Goal: Information Seeking & Learning: Learn about a topic

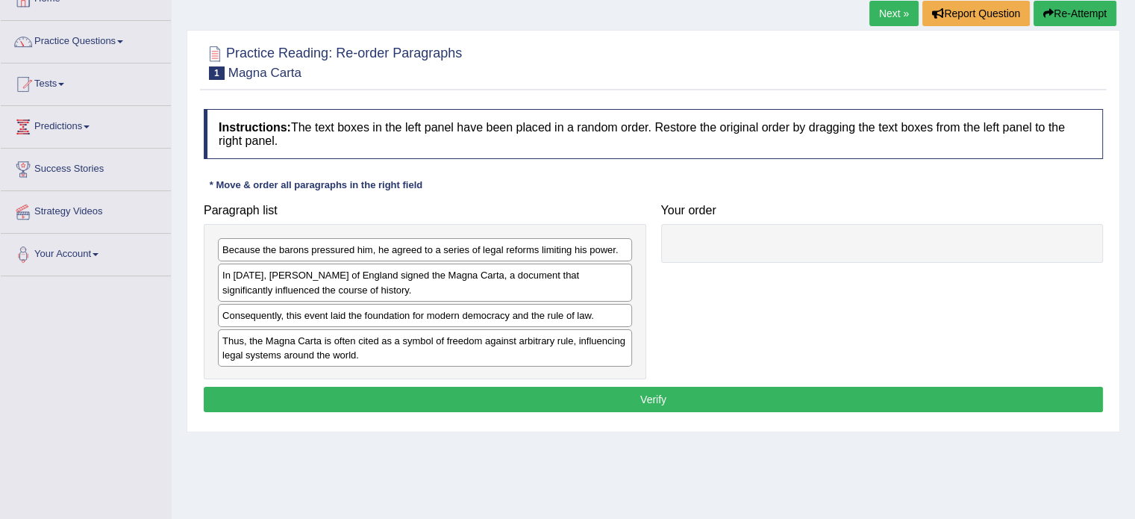
click at [0, 339] on div "Toggle navigation Home Practice Questions Speaking Practice Read Aloud Repeat S…" at bounding box center [567, 292] width 1135 height 776
click at [34, 286] on div "Toggle navigation Home Practice Questions Speaking Practice Read Aloud Repeat S…" at bounding box center [567, 292] width 1135 height 776
click at [0, 258] on div "Home Practice Questions Speaking Practice Read Aloud Repeat Sentence Describe I…" at bounding box center [86, 127] width 193 height 298
click at [56, 354] on div "Toggle navigation Home Practice Questions Speaking Practice Read Aloud Repeat S…" at bounding box center [567, 292] width 1135 height 776
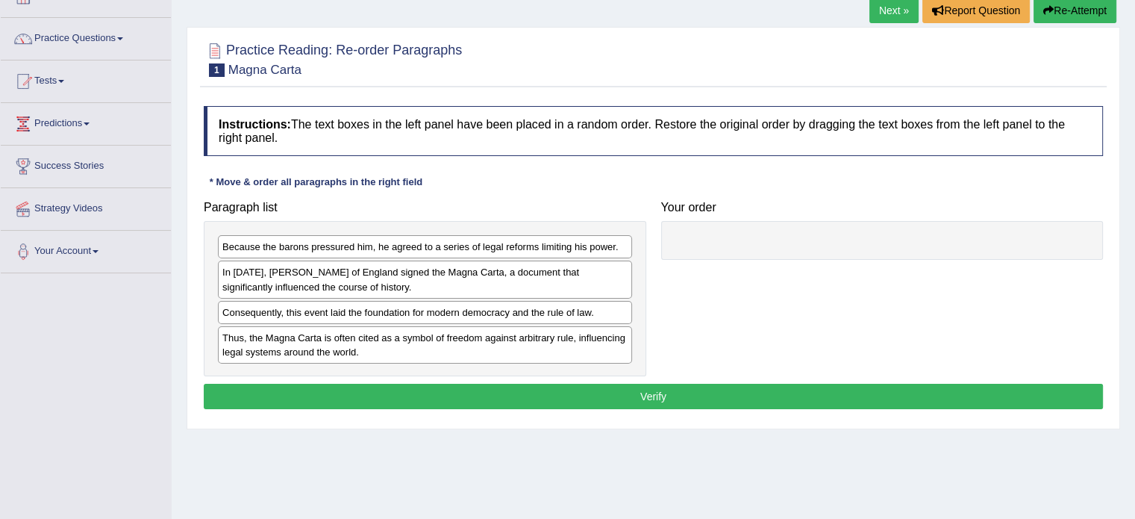
scroll to position [96, 0]
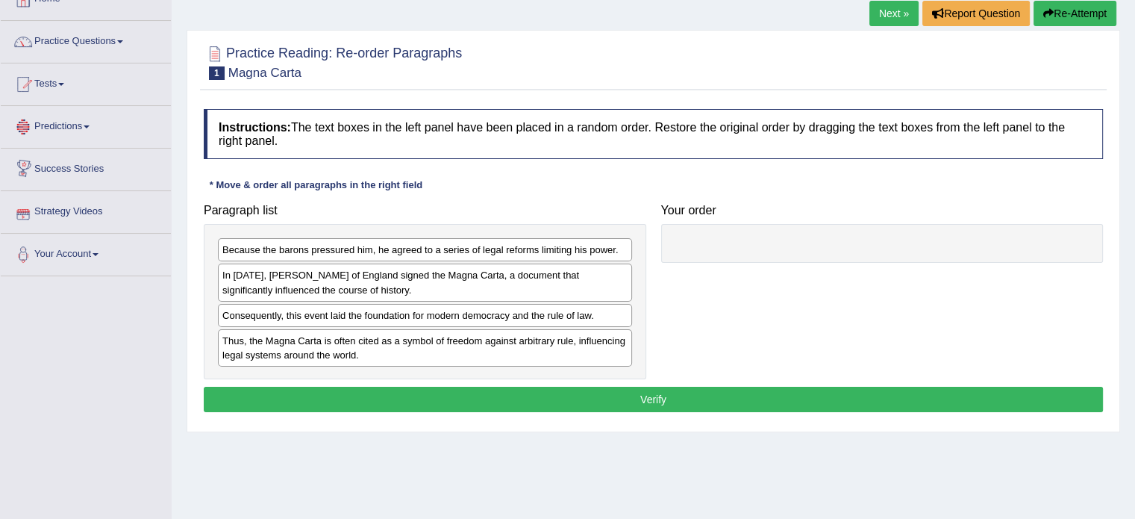
click at [46, 367] on div "Toggle navigation Home Practice Questions Speaking Practice Read Aloud Repeat S…" at bounding box center [567, 292] width 1135 height 776
click at [81, 356] on div "Toggle navigation Home Practice Questions Speaking Practice Read Aloud Repeat S…" at bounding box center [567, 292] width 1135 height 776
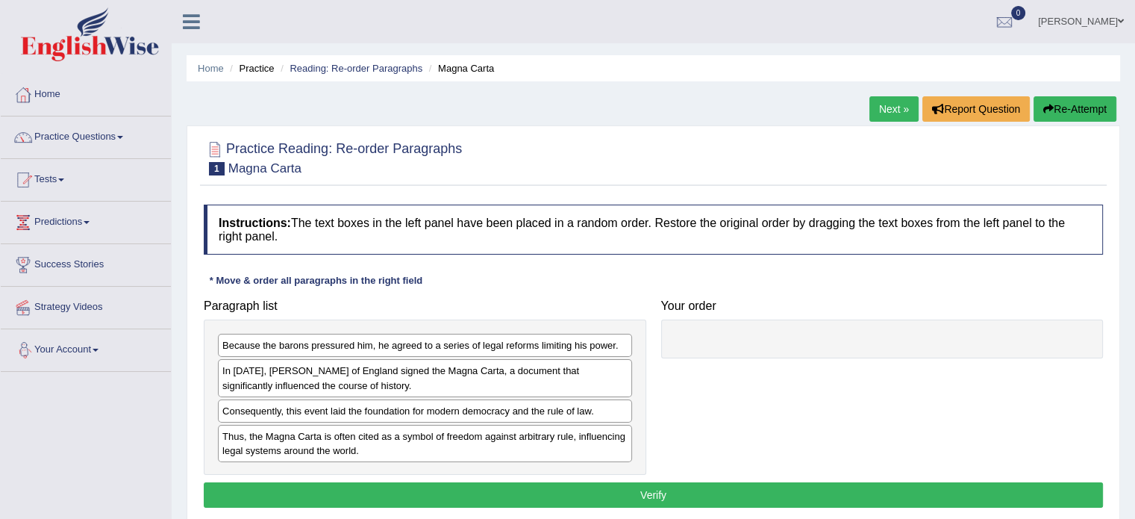
click at [99, 349] on span at bounding box center [96, 350] width 6 height 3
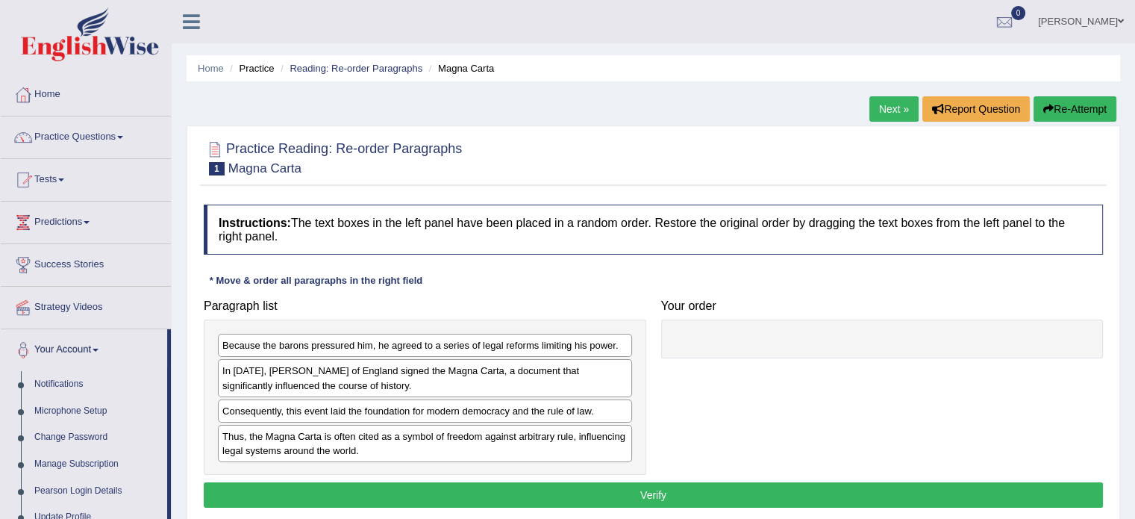
click at [99, 349] on span at bounding box center [96, 350] width 6 height 3
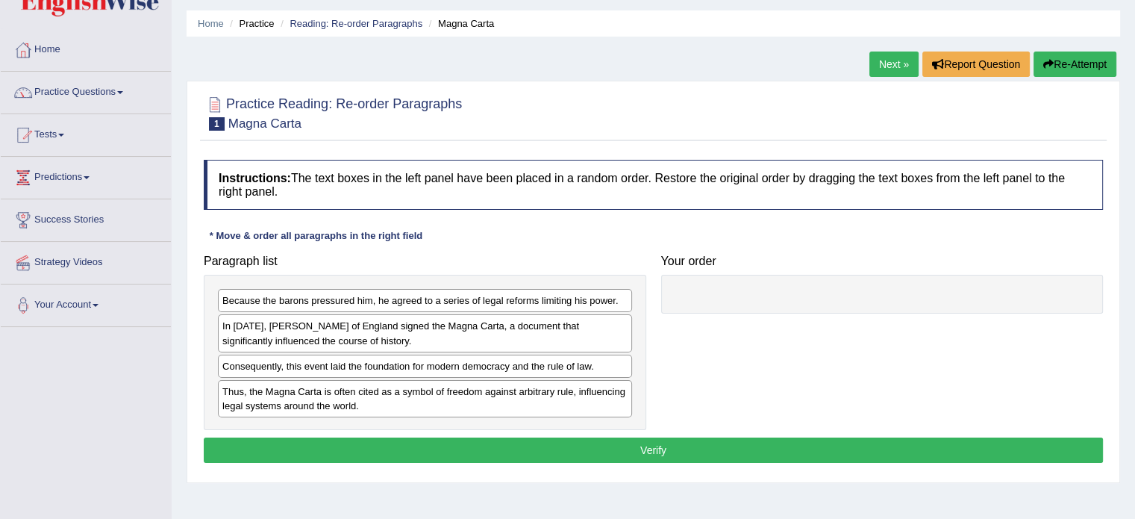
scroll to position [44, 0]
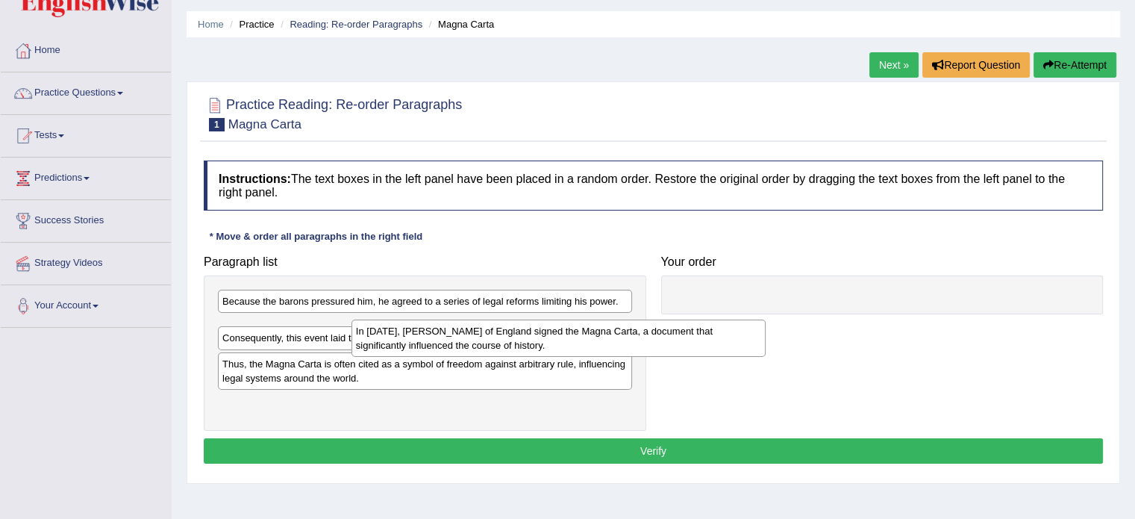
drag, startPoint x: 309, startPoint y: 331, endPoint x: 486, endPoint y: 331, distance: 176.9
click at [486, 331] on div "In 1215, King John of England signed the Magna Carta, a document that significa…" at bounding box center [559, 337] width 414 height 37
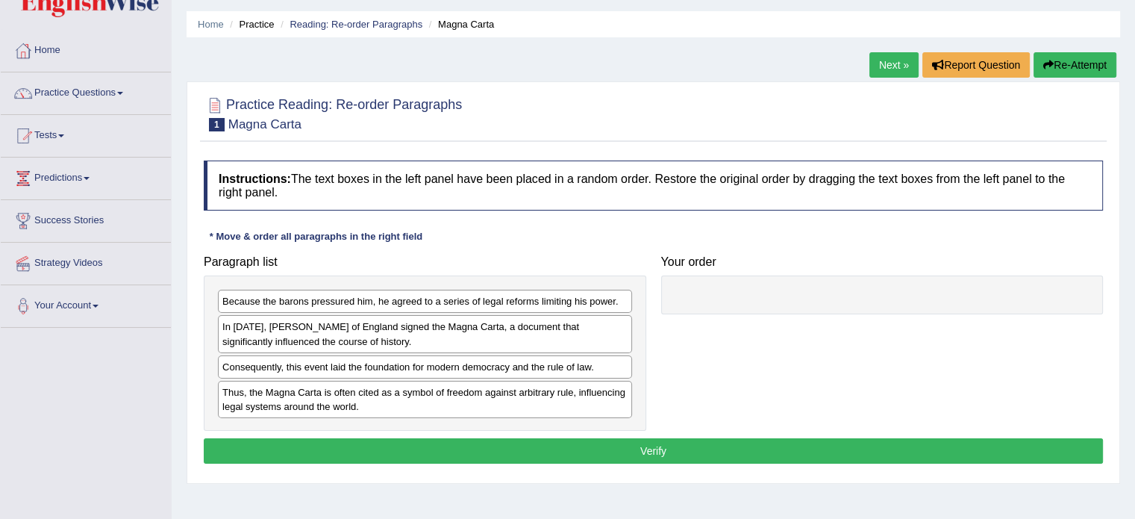
drag, startPoint x: 486, startPoint y: 331, endPoint x: 609, endPoint y: 304, distance: 126.0
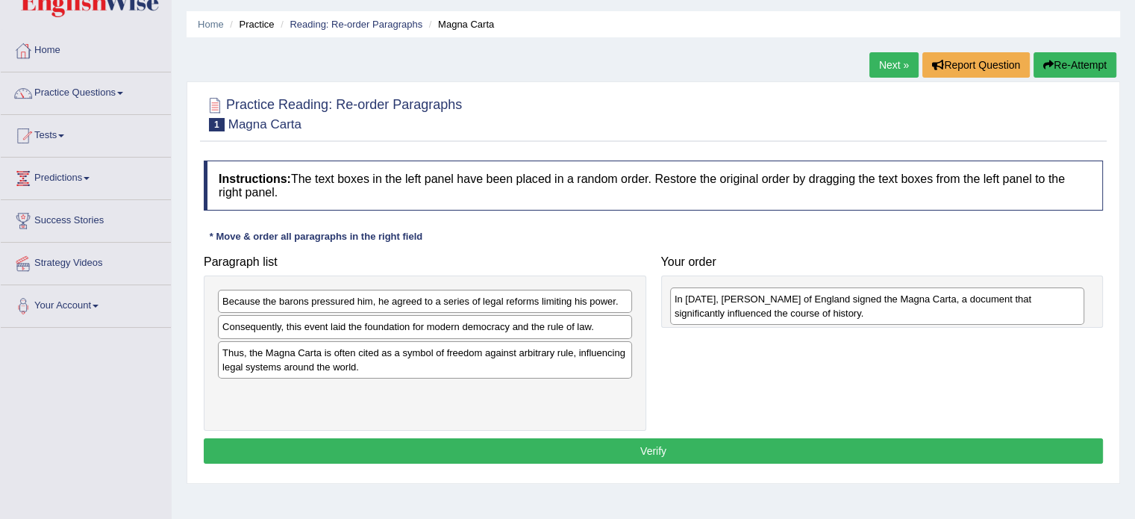
drag, startPoint x: 275, startPoint y: 347, endPoint x: 725, endPoint y: 313, distance: 451.3
click at [725, 313] on div "In 1215, King John of England signed the Magna Carta, a document that significa…" at bounding box center [877, 305] width 414 height 37
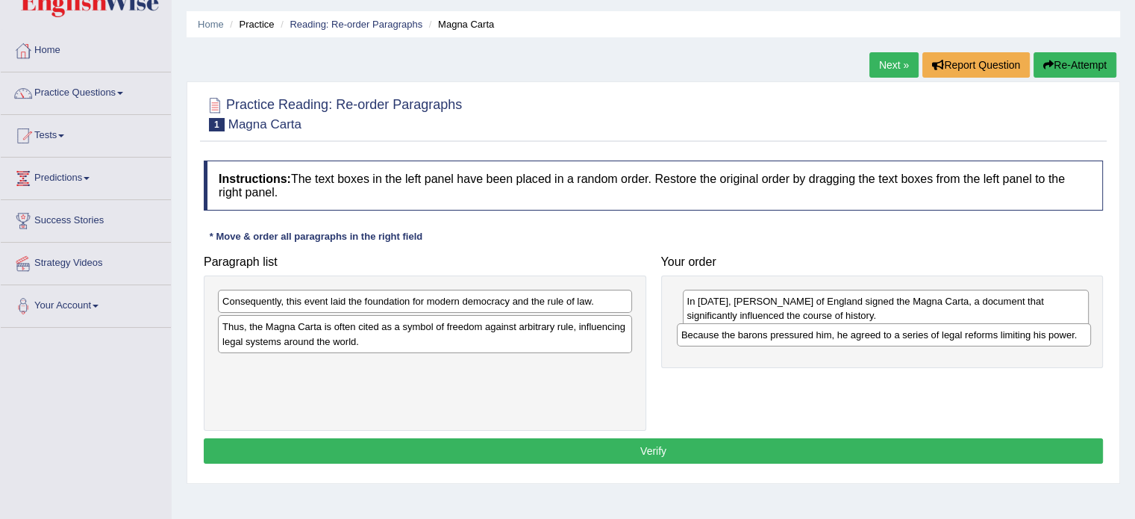
drag, startPoint x: 302, startPoint y: 302, endPoint x: 762, endPoint y: 336, distance: 460.9
click at [762, 336] on div "Because the barons pressured him, he agreed to a series of legal reforms limiti…" at bounding box center [884, 334] width 414 height 23
click at [304, 323] on div "Thus, the Magna Carta is often cited as a symbol of freedom against arbitrary r…" at bounding box center [425, 333] width 414 height 37
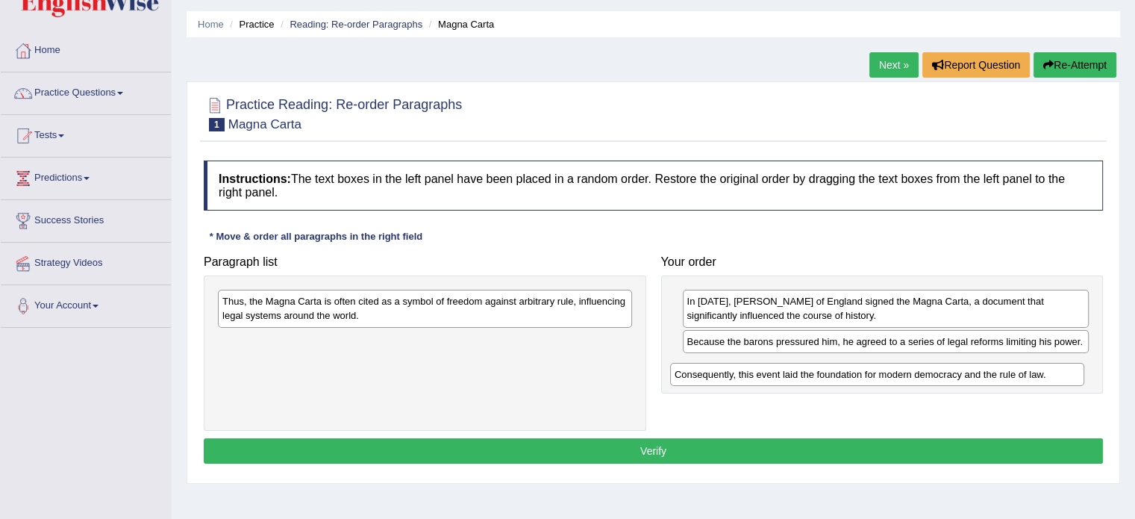
drag, startPoint x: 340, startPoint y: 304, endPoint x: 793, endPoint y: 377, distance: 458.1
click at [793, 377] on div "Consequently, this event laid the foundation for modern democracy and the rule …" at bounding box center [877, 374] width 414 height 23
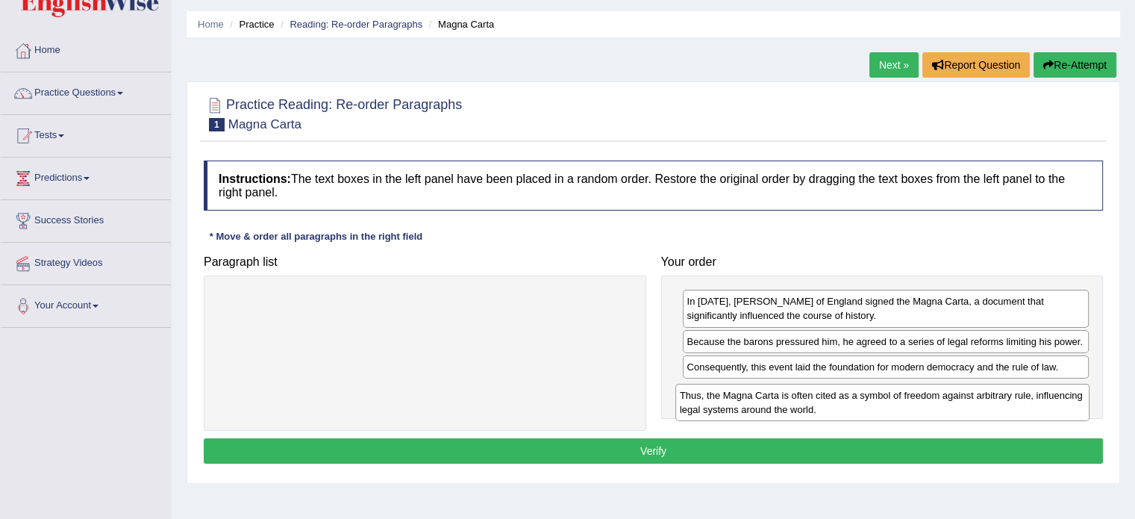
drag, startPoint x: 346, startPoint y: 295, endPoint x: 803, endPoint y: 389, distance: 466.3
click at [803, 389] on div "Thus, the Magna Carta is often cited as a symbol of freedom against arbitrary r…" at bounding box center [882, 402] width 414 height 37
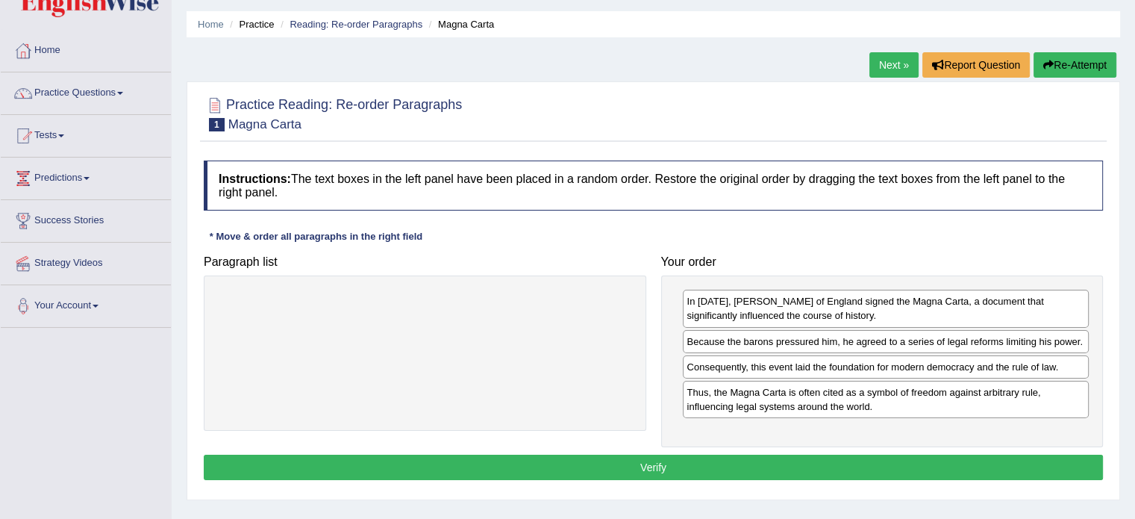
click at [674, 473] on button "Verify" at bounding box center [653, 466] width 899 height 25
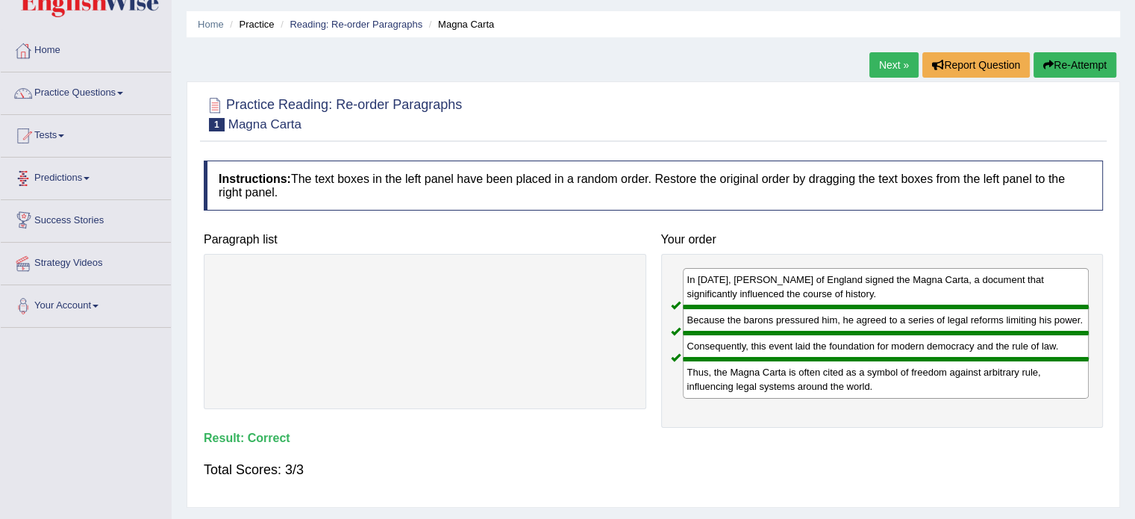
scroll to position [0, 0]
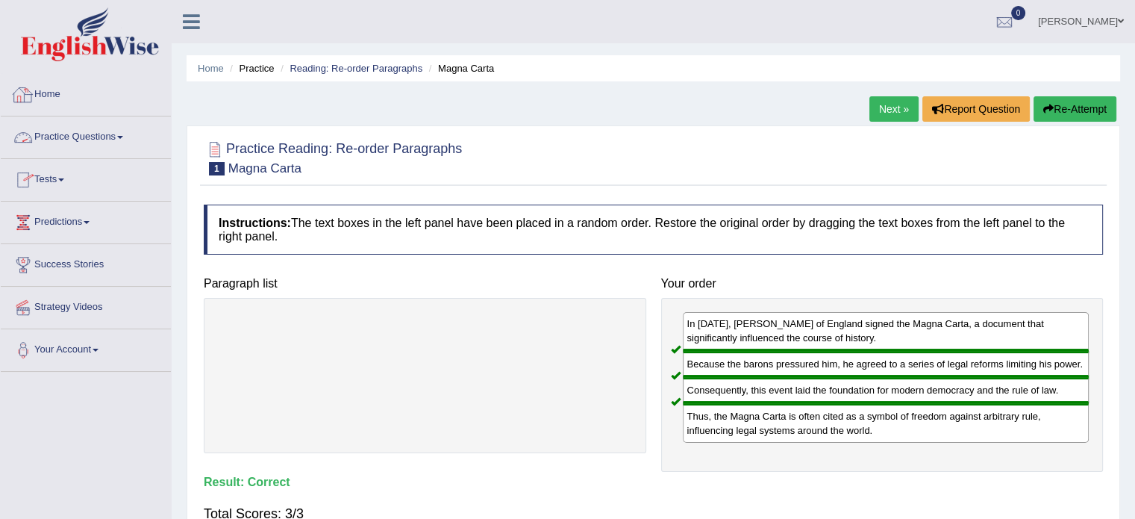
click at [128, 140] on link "Practice Questions" at bounding box center [86, 134] width 170 height 37
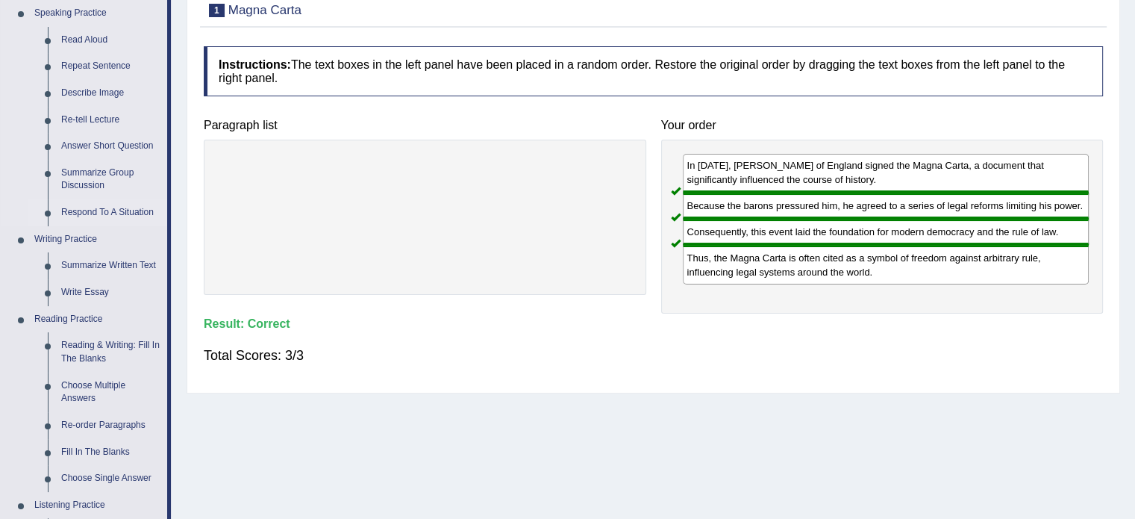
scroll to position [160, 0]
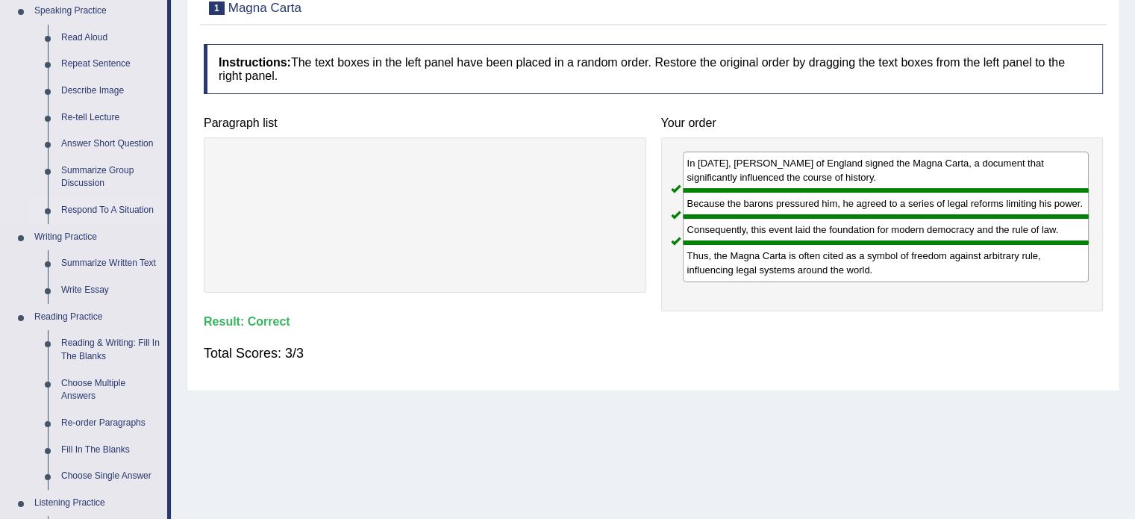
click at [96, 208] on link "Respond To A Situation" at bounding box center [110, 210] width 113 height 27
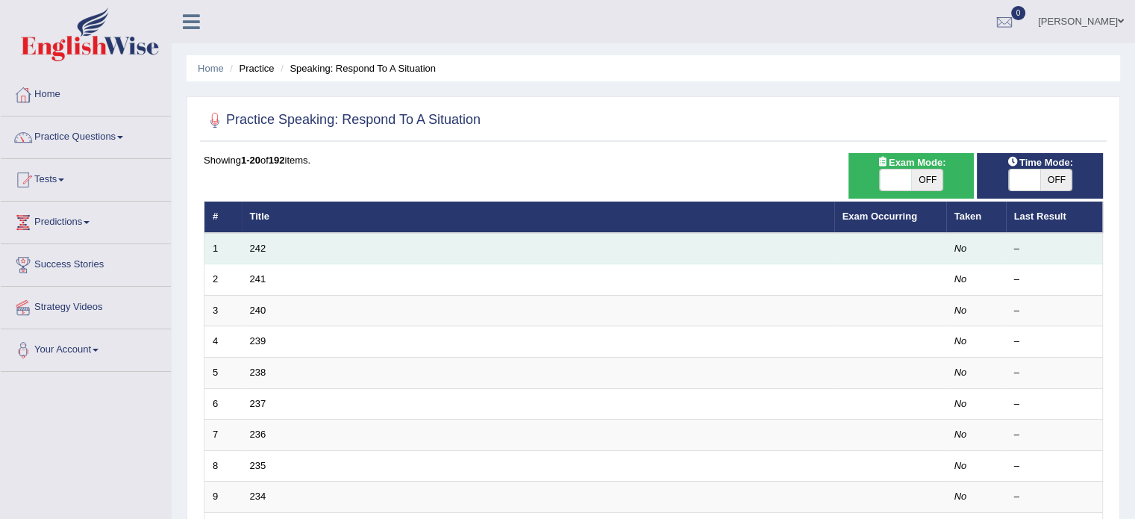
click at [979, 251] on td "No" at bounding box center [976, 248] width 60 height 31
click at [1015, 246] on div "–" at bounding box center [1054, 249] width 81 height 14
click at [266, 250] on td "242" at bounding box center [538, 248] width 593 height 31
click at [961, 246] on em "No" at bounding box center [961, 248] width 13 height 11
click at [259, 243] on link "242" at bounding box center [258, 248] width 16 height 11
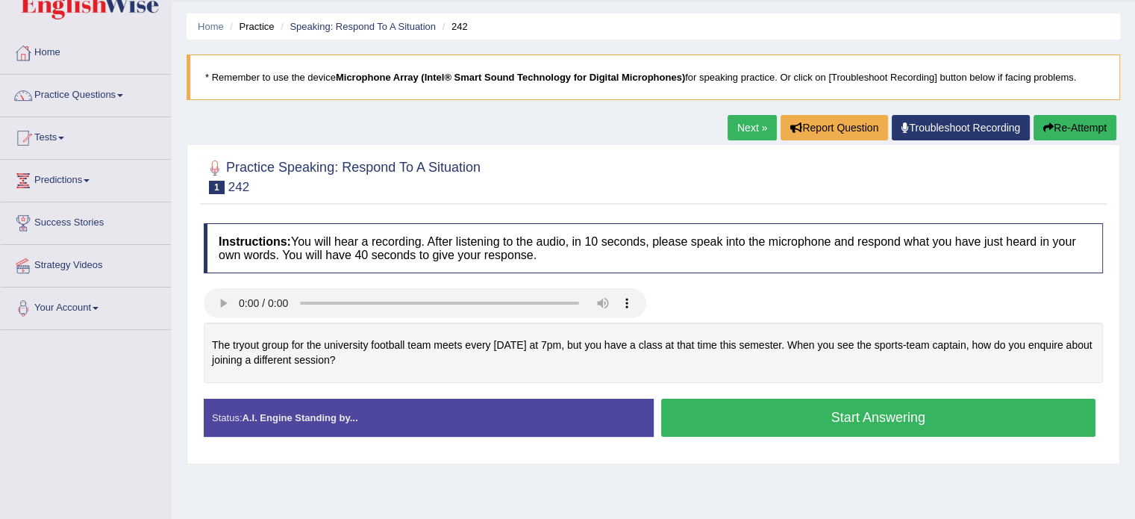
scroll to position [45, 0]
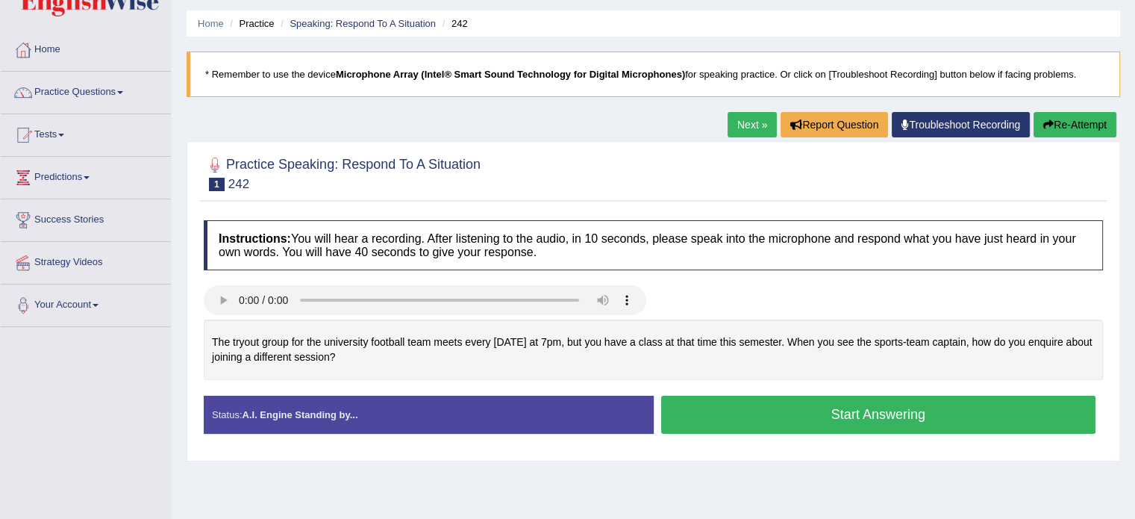
click at [290, 482] on div "Home Practice Speaking: Respond To A Situation 242 * Remember to use the device…" at bounding box center [653, 328] width 963 height 746
click at [95, 100] on link "Practice Questions" at bounding box center [86, 90] width 170 height 37
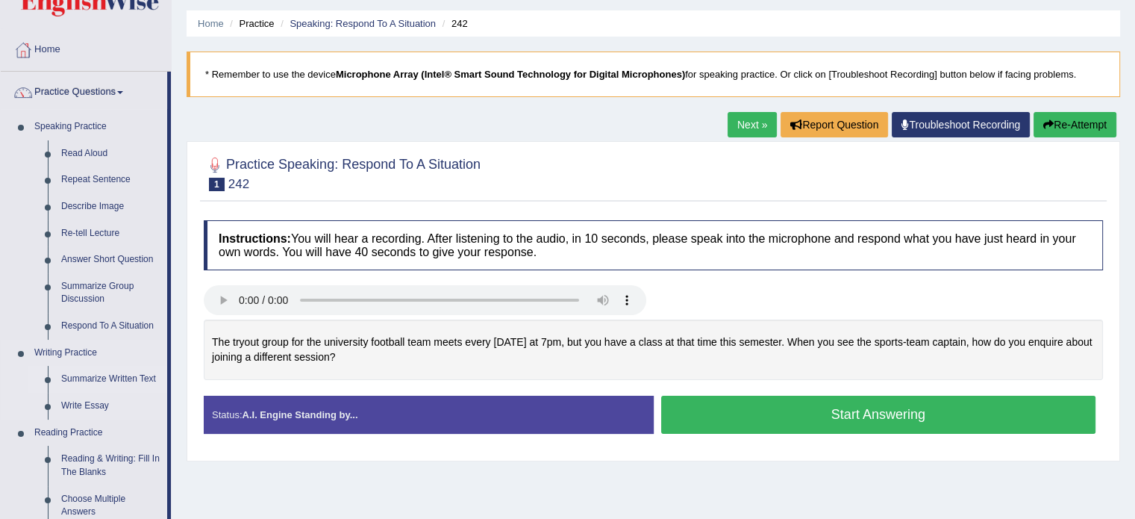
click at [124, 378] on link "Summarize Written Text" at bounding box center [110, 379] width 113 height 27
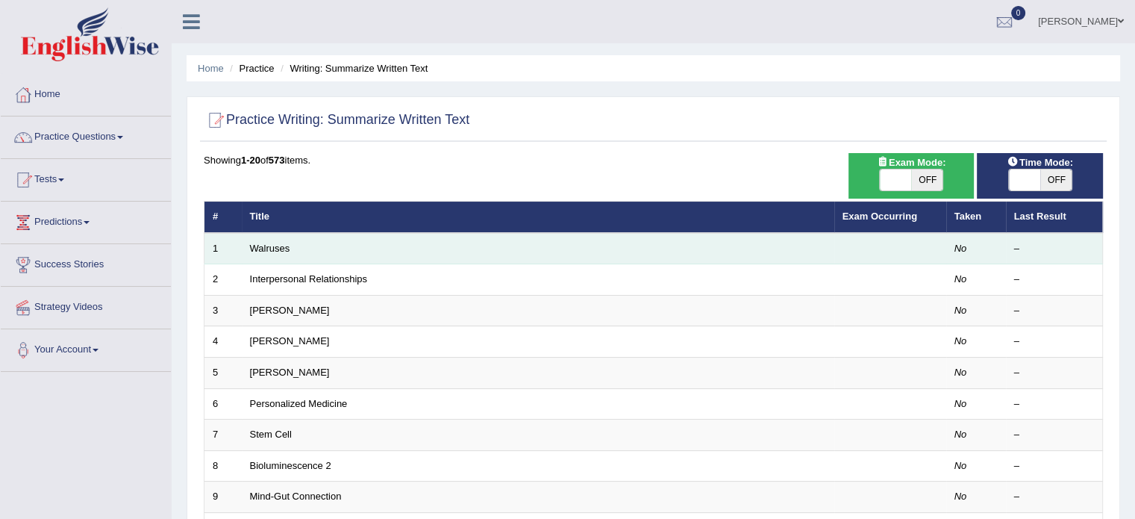
click at [384, 243] on td "Walruses" at bounding box center [538, 248] width 593 height 31
click at [273, 243] on link "Walruses" at bounding box center [270, 248] width 40 height 11
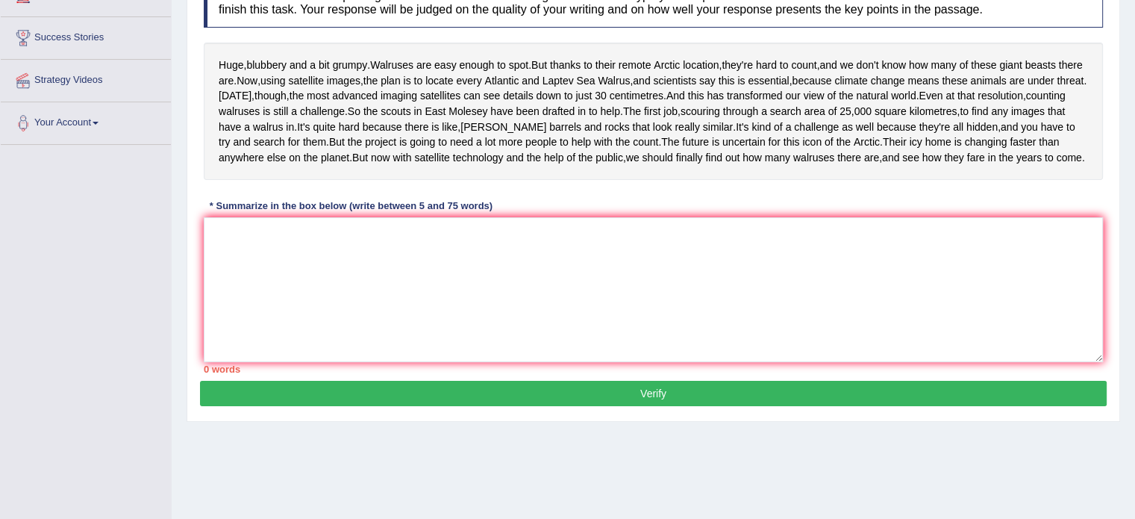
scroll to position [265, 0]
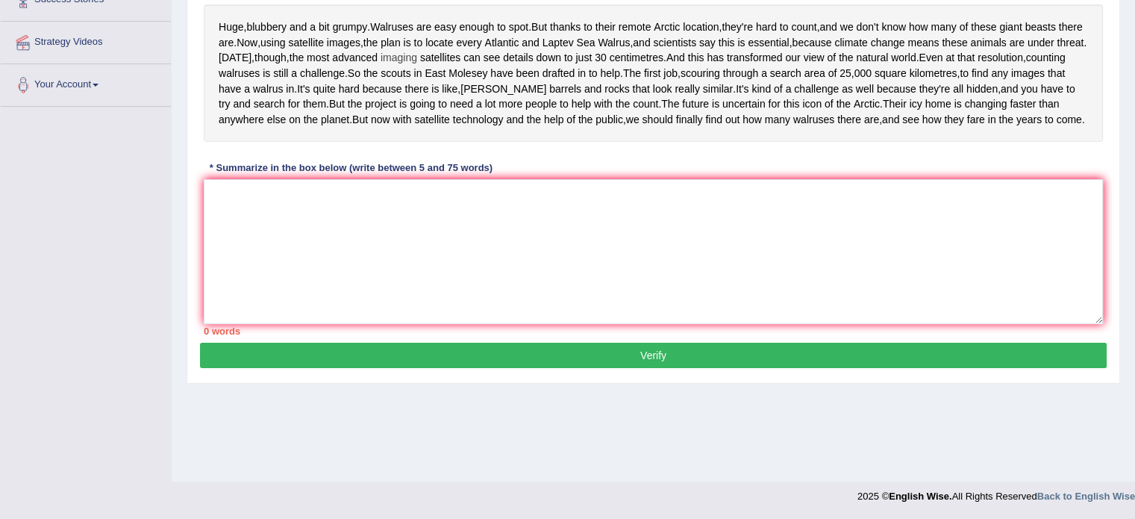
drag, startPoint x: 529, startPoint y: 172, endPoint x: 394, endPoint y: 89, distance: 158.5
click at [394, 89] on div "Huge , blubbery and a bit grumpy . Walruses are easy enough to spot . But thank…" at bounding box center [653, 72] width 899 height 137
drag, startPoint x: 296, startPoint y: 65, endPoint x: 457, endPoint y: 254, distance: 248.8
click at [457, 254] on div "Instructions: Read the passage below and summarize it using one sentence. Type …" at bounding box center [653, 137] width 907 height 410
click at [424, 324] on textarea at bounding box center [653, 251] width 899 height 145
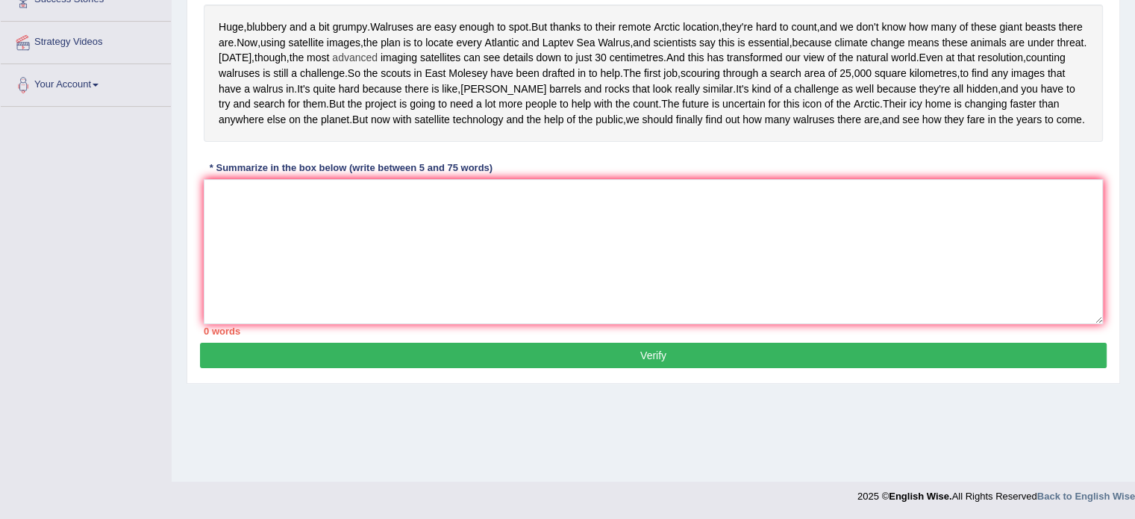
drag, startPoint x: 227, startPoint y: 87, endPoint x: 378, endPoint y: 94, distance: 151.7
click at [378, 94] on div "Huge , blubbery and a bit grumpy . Walruses are easy enough to spot . But thank…" at bounding box center [653, 72] width 899 height 137
click at [272, 291] on textarea at bounding box center [653, 251] width 899 height 145
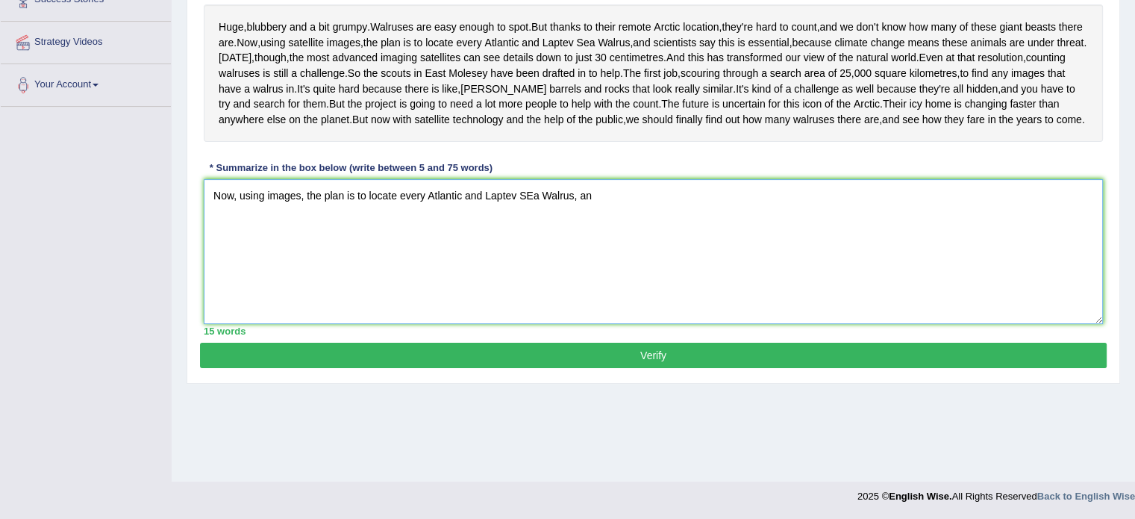
type textarea "Now, using images, the plan is to locate every Atlantic and Laptev SEa Walrus, …"
drag, startPoint x: 611, startPoint y: 272, endPoint x: 216, endPoint y: 270, distance: 394.8
click at [216, 270] on textarea "Now, using images, the plan is to locate every Atlantic and Laptev SEa Walrus, …" at bounding box center [653, 251] width 899 height 145
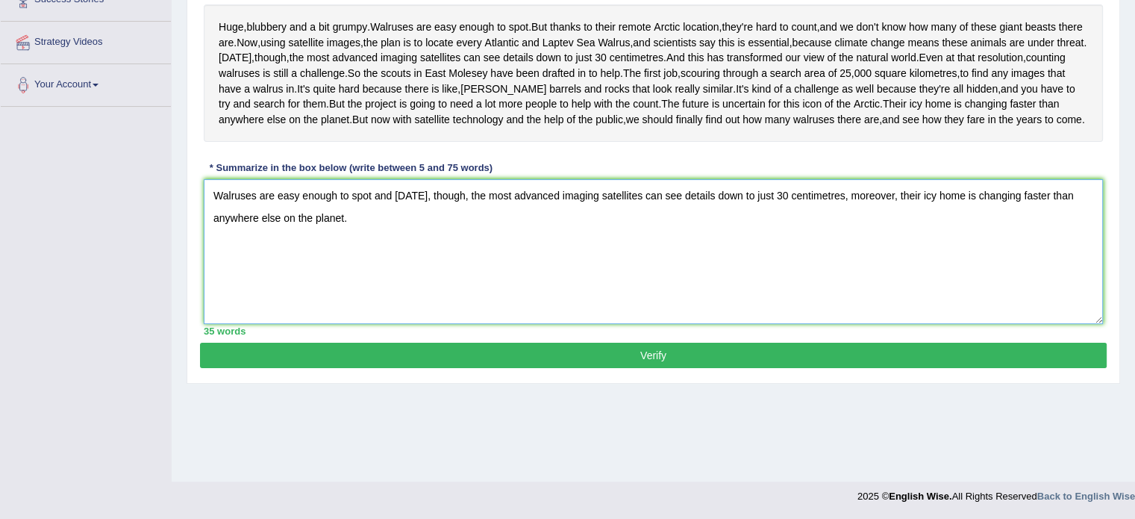
type textarea "Walruses are easy enough to spot and today, though, the most advanced imaging s…"
click at [675, 368] on button "Verify" at bounding box center [653, 355] width 907 height 25
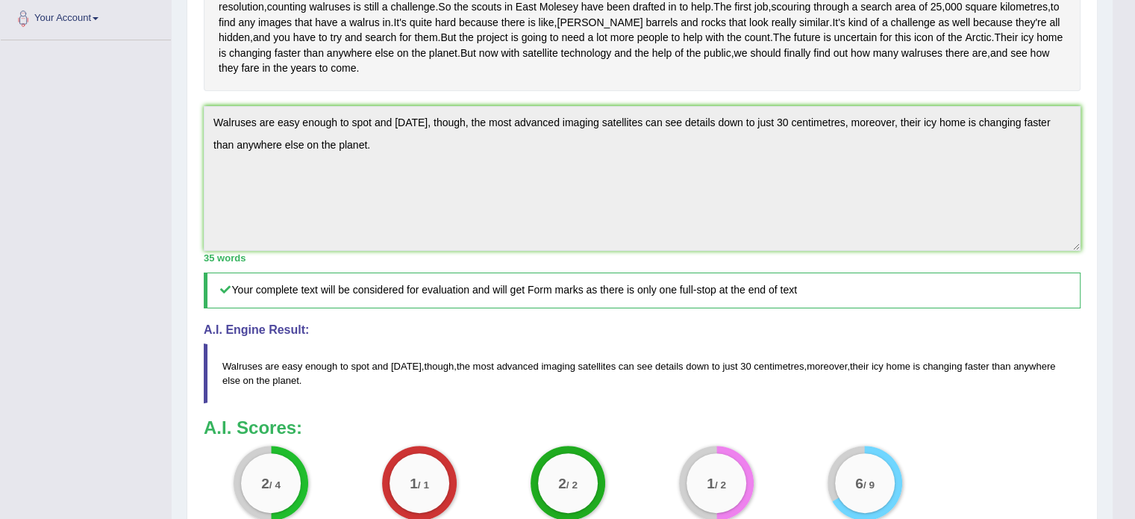
scroll to position [560, 0]
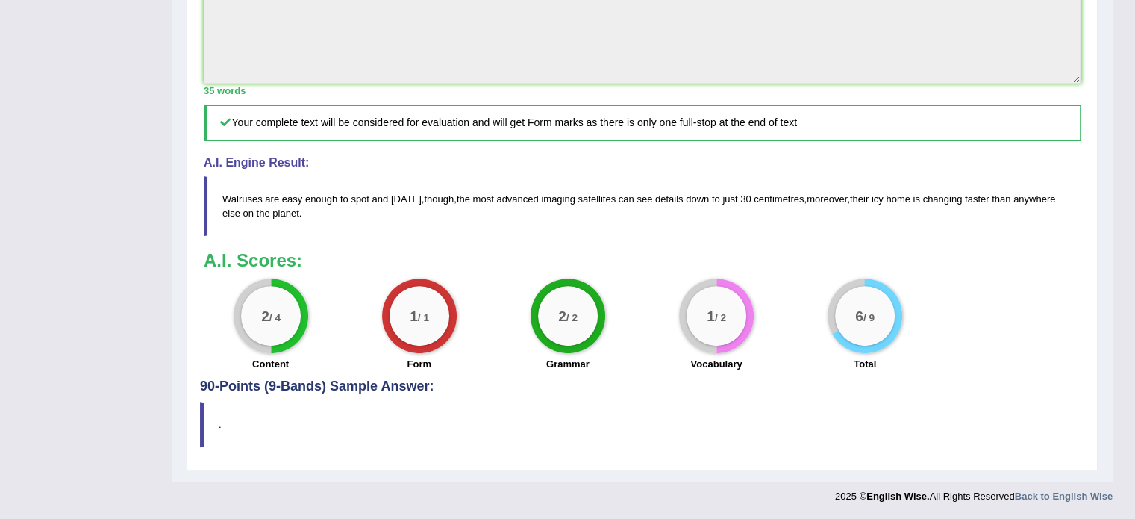
click at [695, 320] on div "1 / 2" at bounding box center [717, 316] width 60 height 60
click at [270, 312] on small "/ 4" at bounding box center [274, 316] width 11 height 11
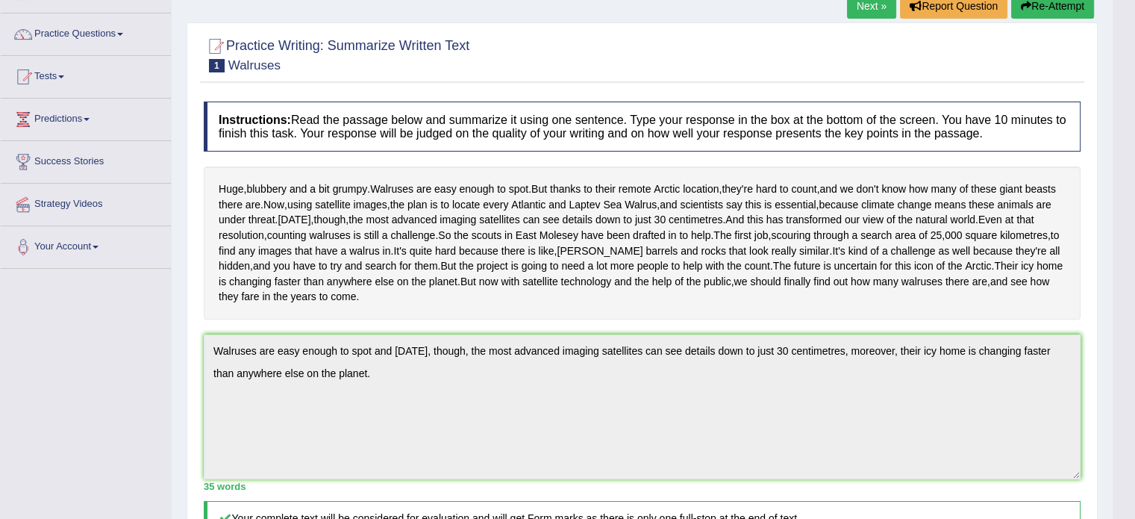
scroll to position [0, 0]
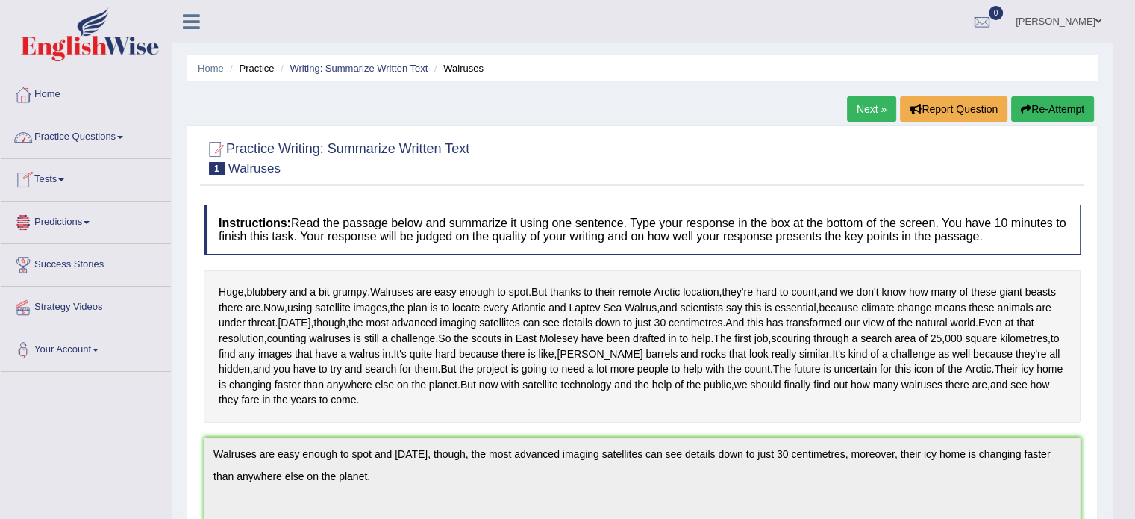
click at [113, 132] on link "Practice Questions" at bounding box center [86, 134] width 170 height 37
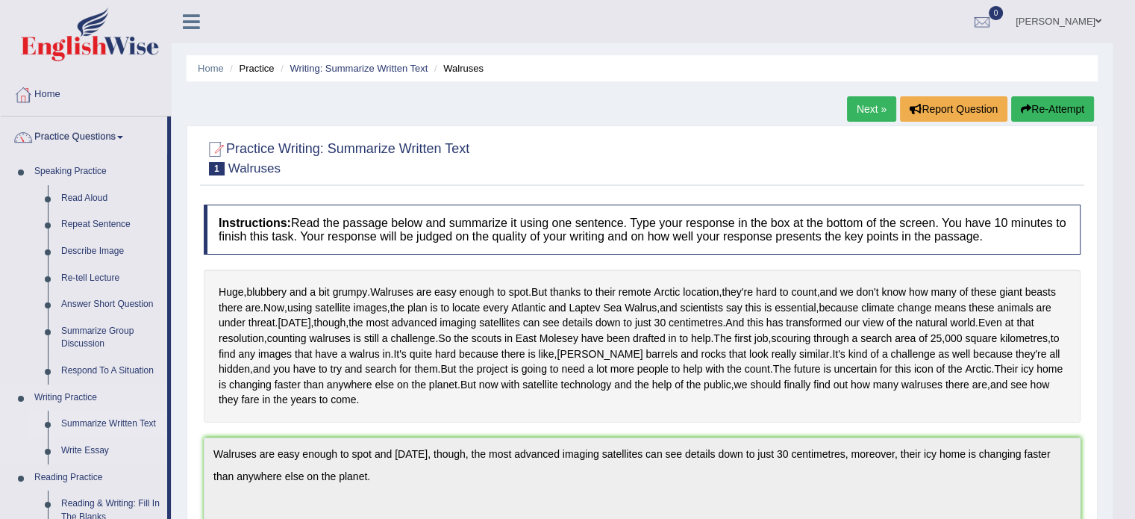
click at [119, 422] on link "Summarize Written Text" at bounding box center [110, 423] width 113 height 27
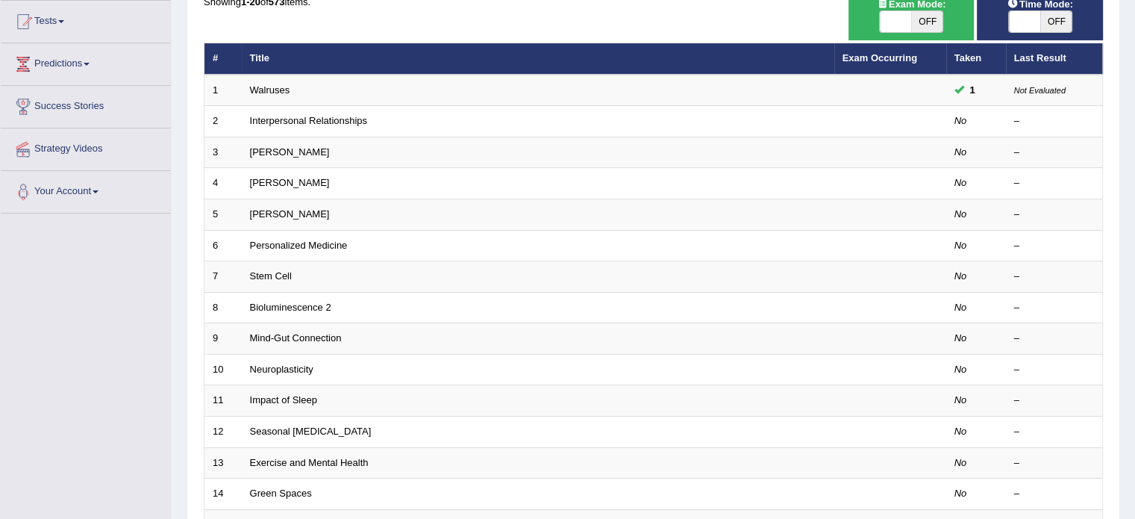
scroll to position [154, 0]
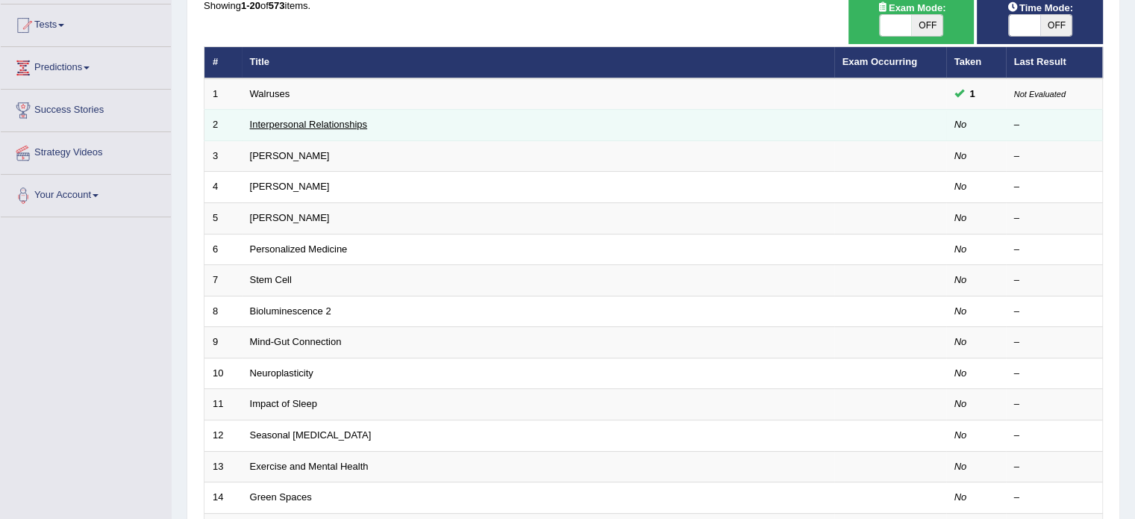
click at [307, 125] on link "Interpersonal Relationships" at bounding box center [309, 124] width 118 height 11
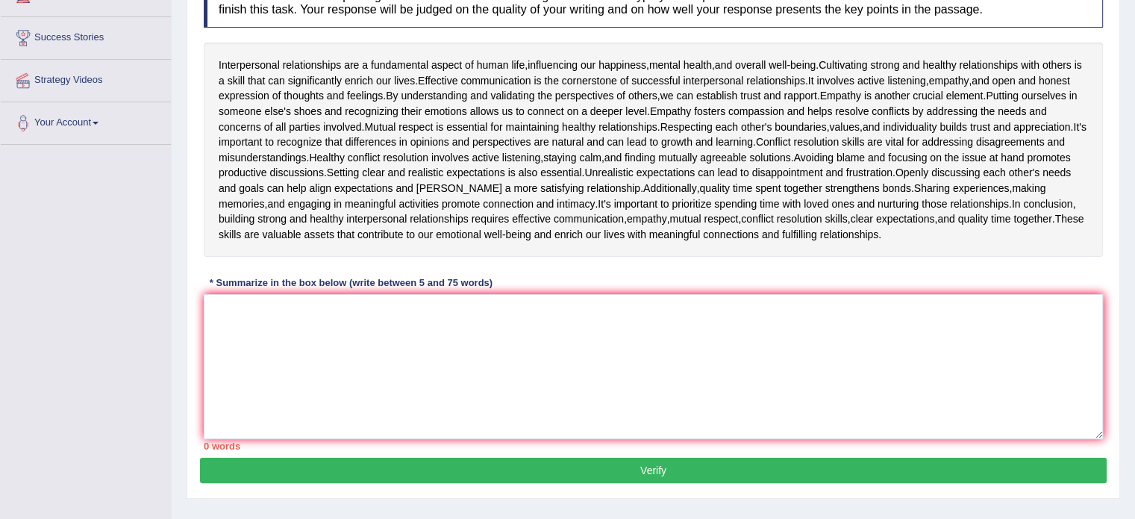
scroll to position [223, 0]
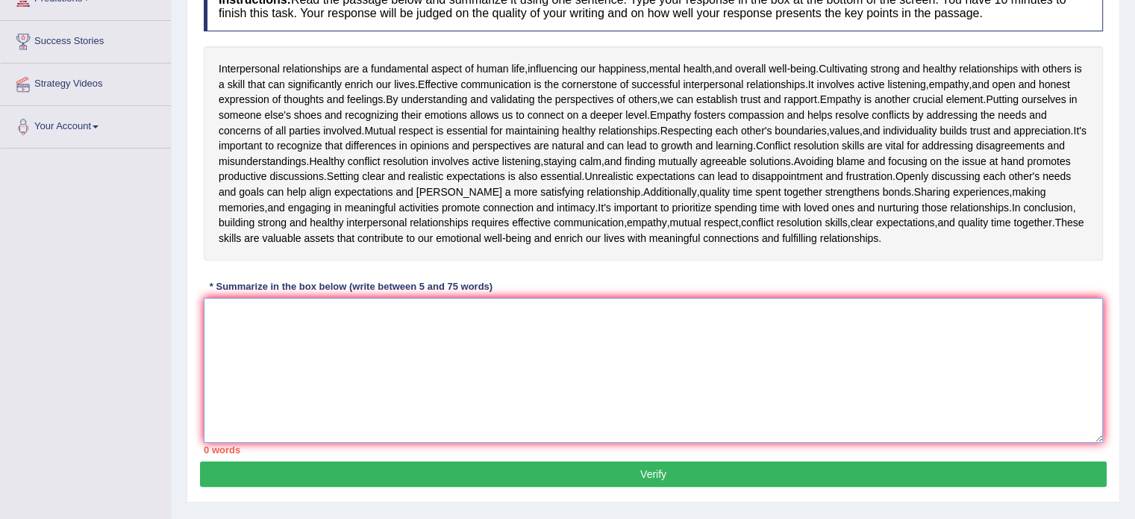
click at [256, 349] on textarea at bounding box center [653, 370] width 899 height 145
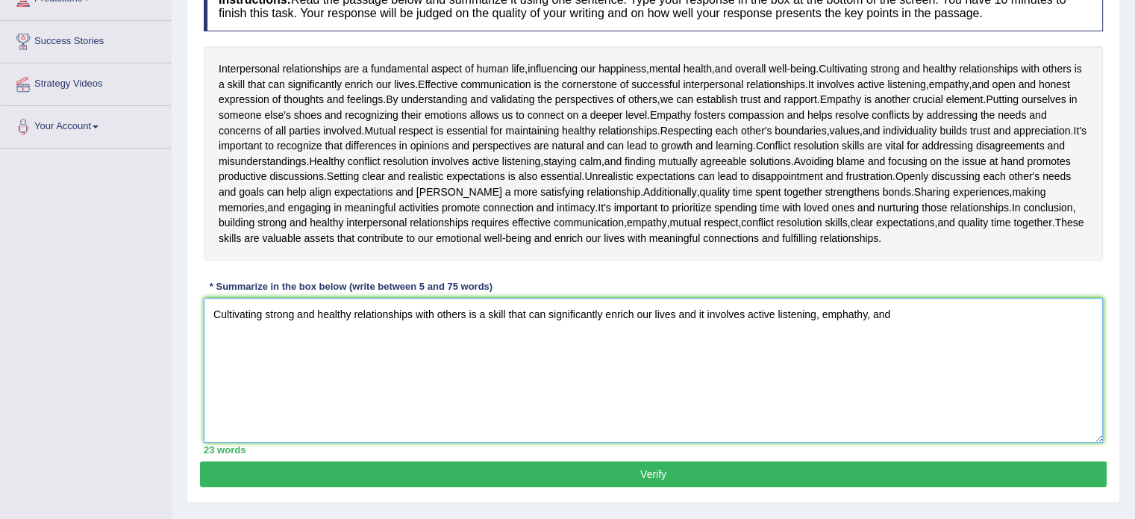
click at [710, 334] on textarea "Cultivating strong and healthy relationships with others is a skill that can si…" at bounding box center [653, 370] width 899 height 145
click at [925, 331] on textarea "Cultivating strong and healthy relationships with others is a skill that can si…" at bounding box center [653, 370] width 899 height 145
click at [950, 216] on span "relationships" at bounding box center [979, 208] width 59 height 16
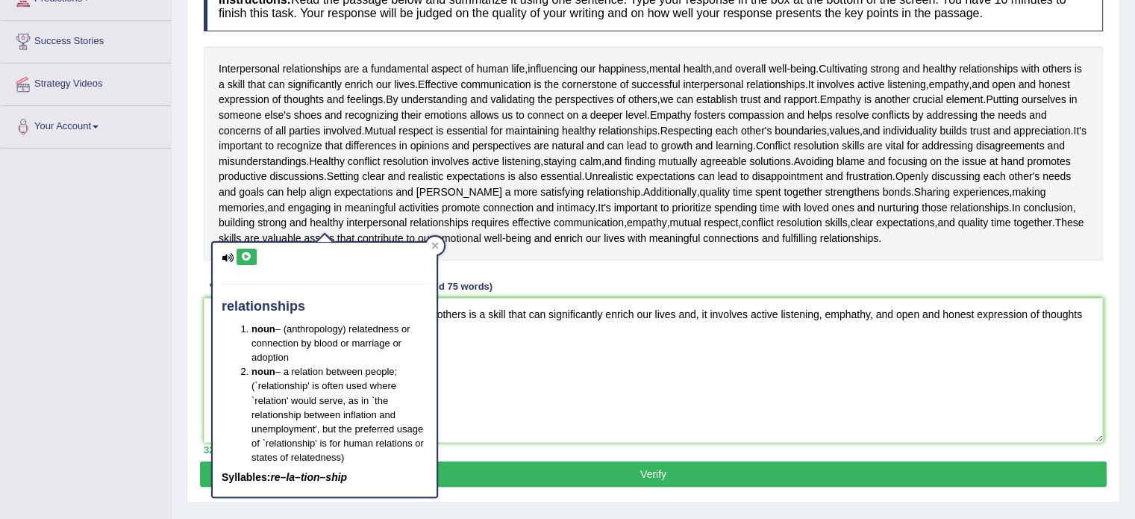
click at [992, 260] on div "Interpersonal relationships are a fundamental aspect of human life , influencin…" at bounding box center [653, 153] width 899 height 214
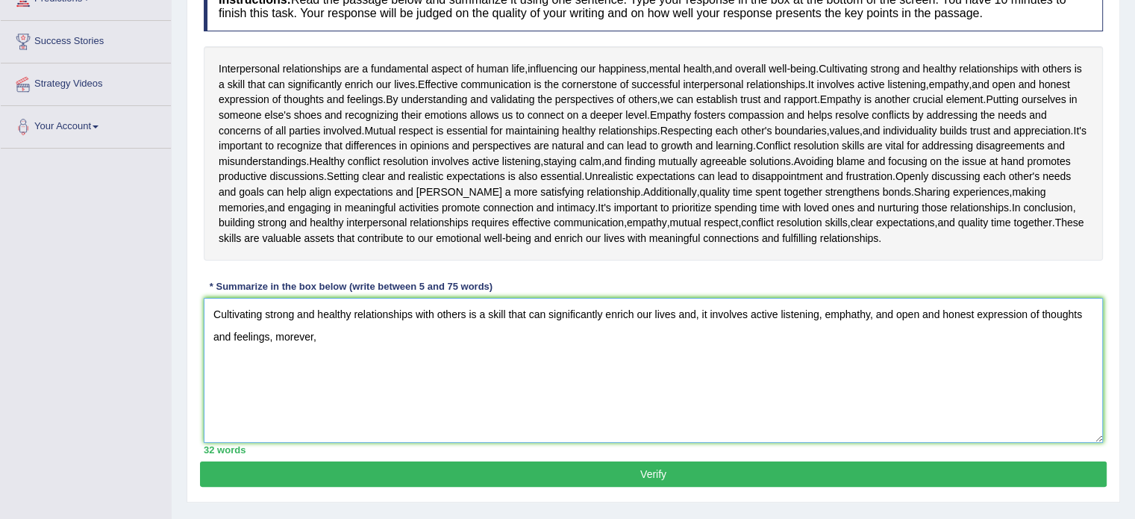
click at [408, 352] on textarea "Cultivating strong and healthy relationships with others is a skill that can si…" at bounding box center [653, 370] width 899 height 145
type textarea "Cultivating strong and healthy relationships with others is a skill that can si…"
click at [626, 483] on button "Verify" at bounding box center [653, 473] width 907 height 25
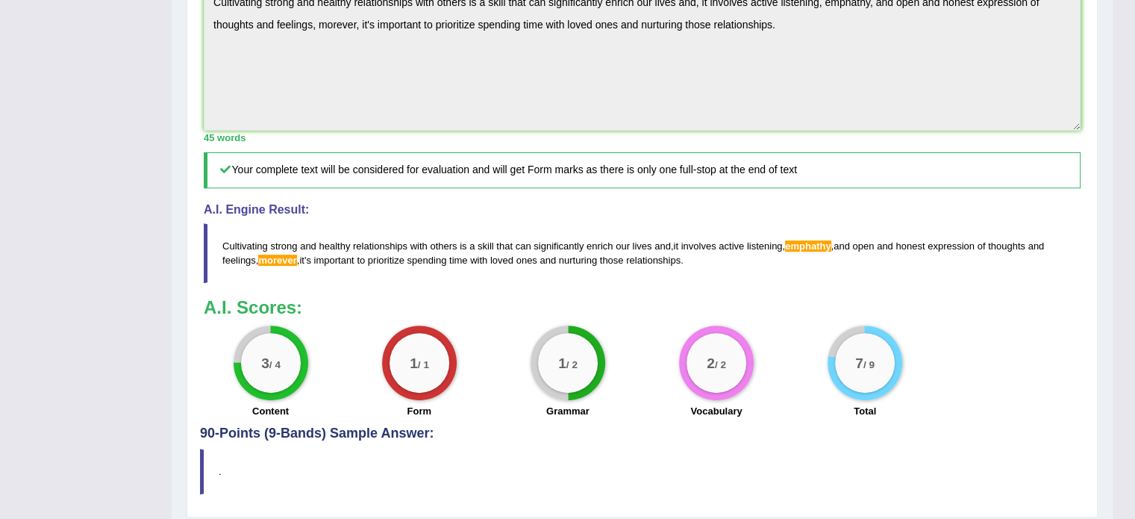
scroll to position [576, 0]
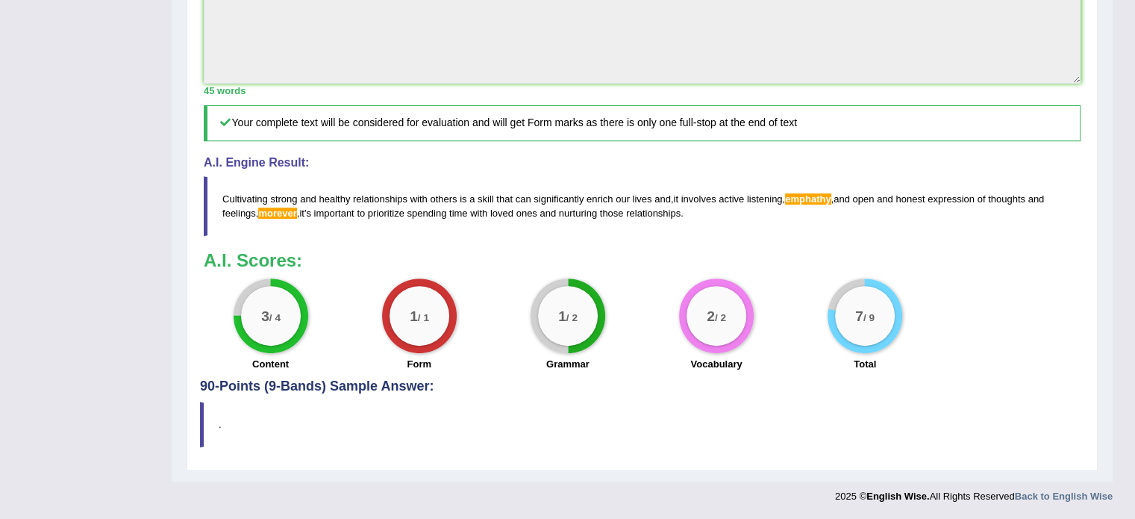
click at [575, 320] on small "/ 2" at bounding box center [571, 316] width 11 height 11
click at [414, 337] on div "1 / 1" at bounding box center [420, 316] width 60 height 60
click at [299, 399] on div "Practice Writing: Summarize Written Text 2 Interpersonal Relationships Instruct…" at bounding box center [642, 10] width 911 height 920
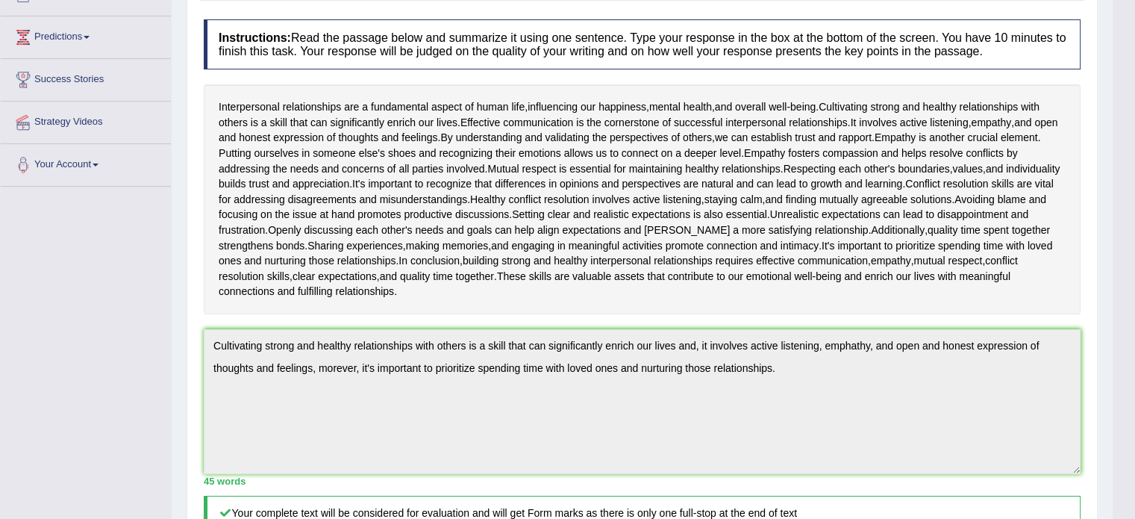
scroll to position [0, 0]
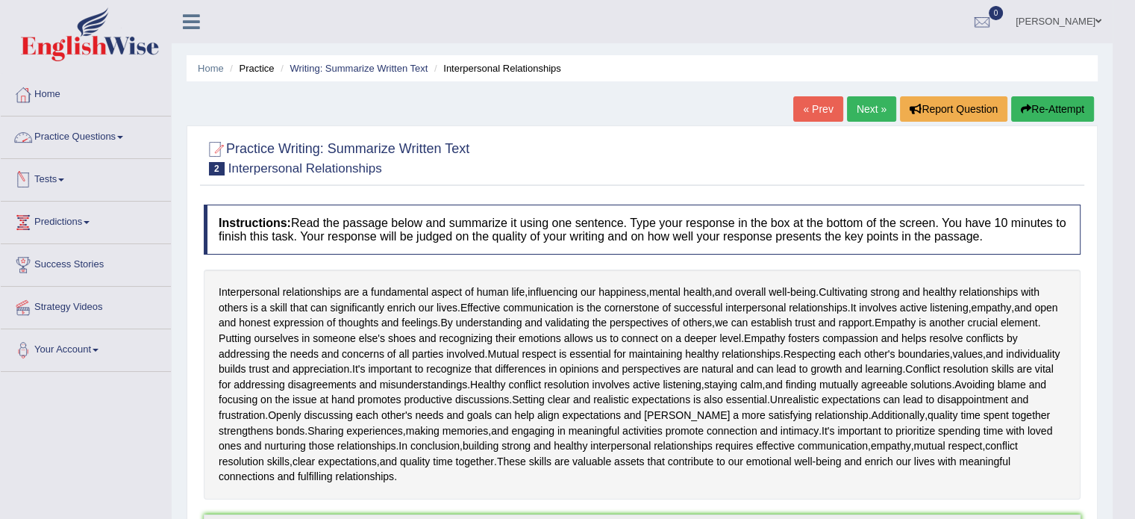
click at [123, 128] on link "Practice Questions" at bounding box center [86, 134] width 170 height 37
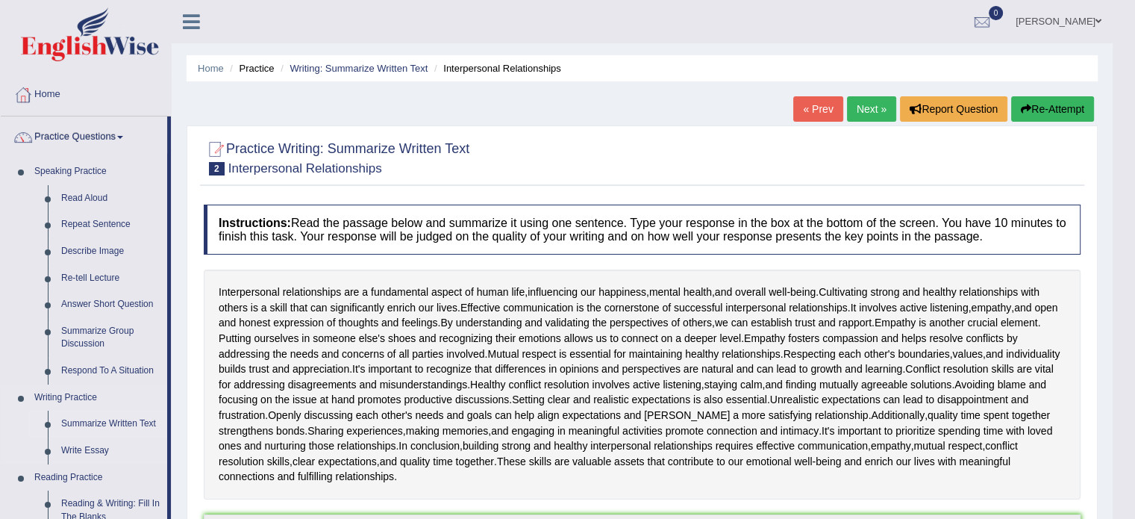
click at [116, 421] on link "Summarize Written Text" at bounding box center [110, 423] width 113 height 27
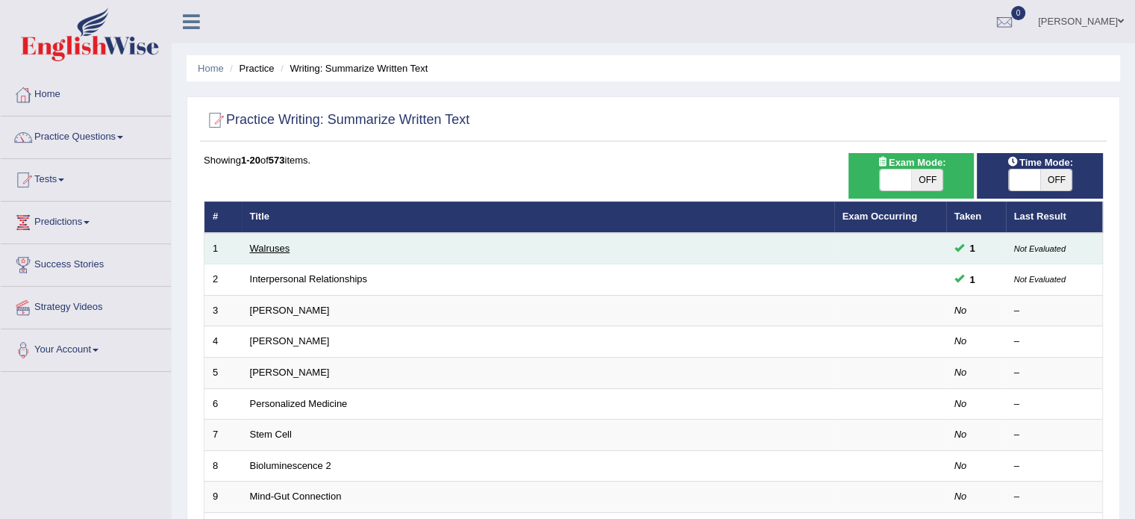
click at [273, 244] on link "Walruses" at bounding box center [270, 248] width 40 height 11
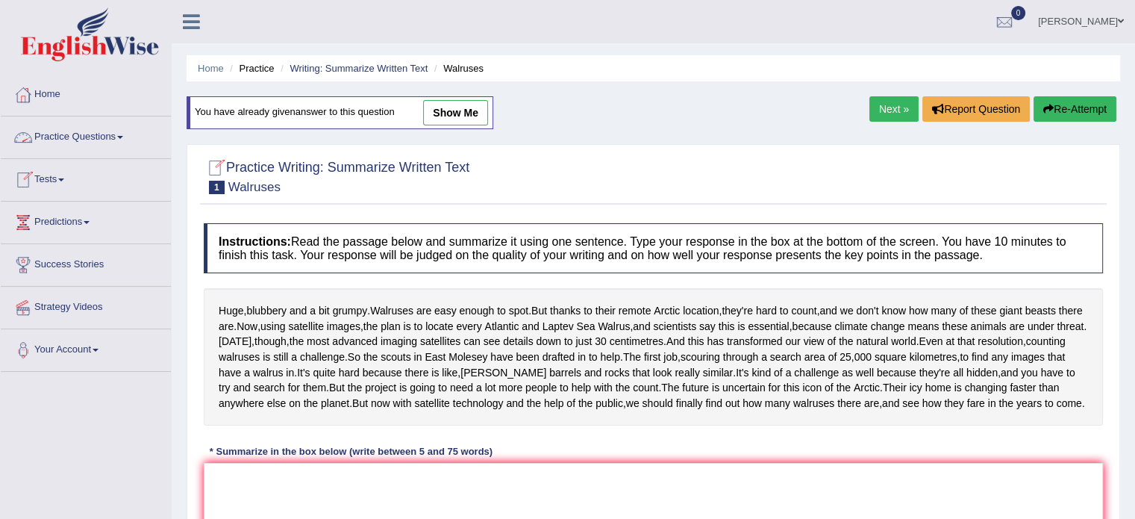
click at [66, 172] on link "Tests" at bounding box center [86, 177] width 170 height 37
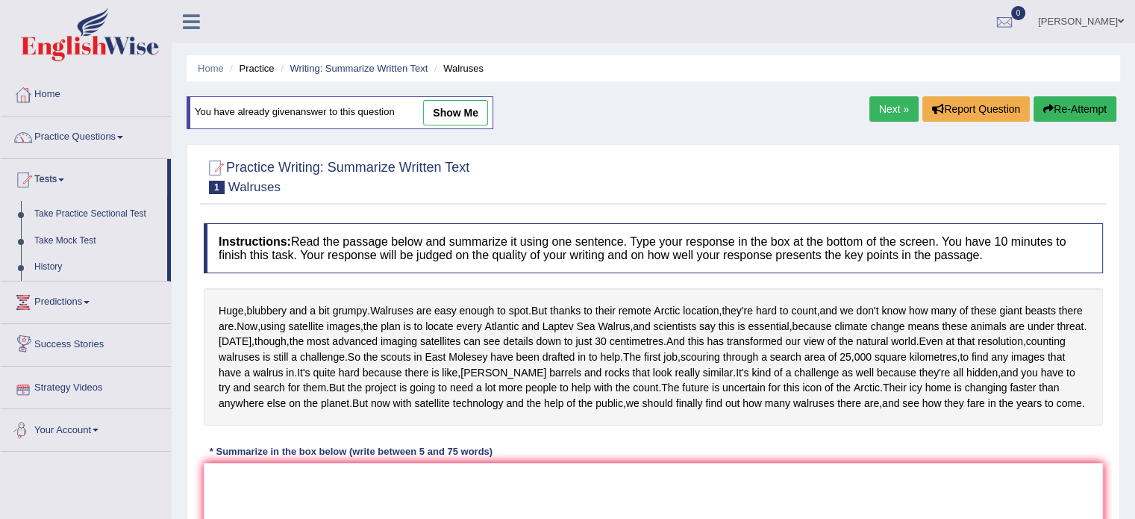
click at [60, 461] on div "Toggle navigation Home Practice Questions Speaking Practice Read Aloud Repeat S…" at bounding box center [567, 388] width 1135 height 776
click at [90, 302] on span at bounding box center [87, 302] width 6 height 3
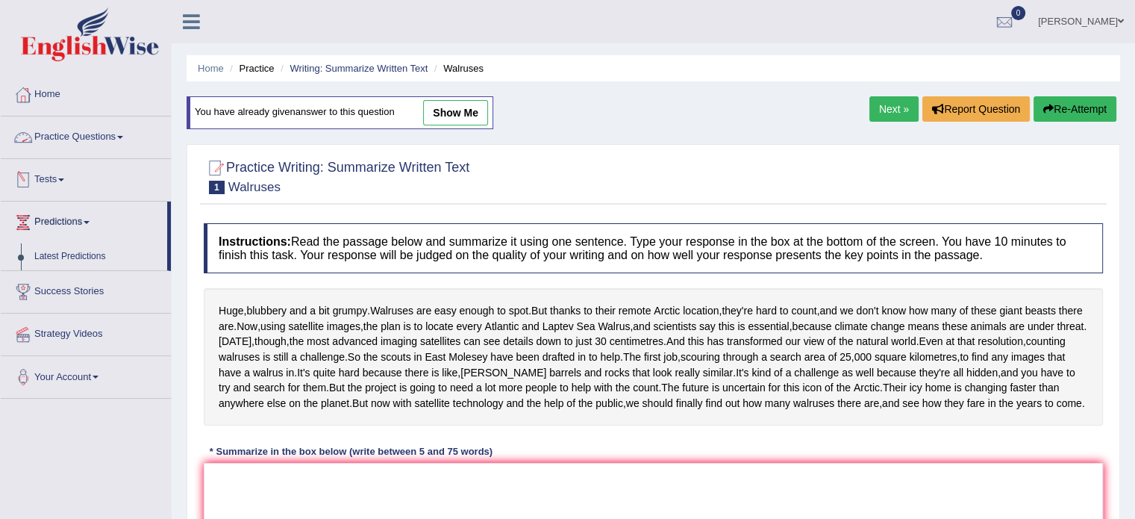
click at [119, 136] on link "Practice Questions" at bounding box center [86, 134] width 170 height 37
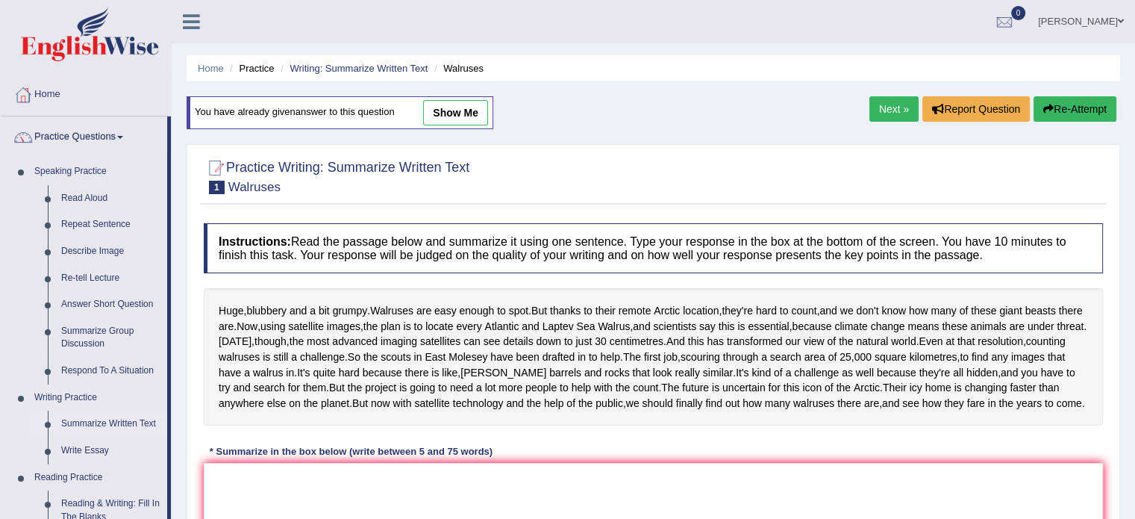
click at [110, 419] on link "Summarize Written Text" at bounding box center [110, 423] width 113 height 27
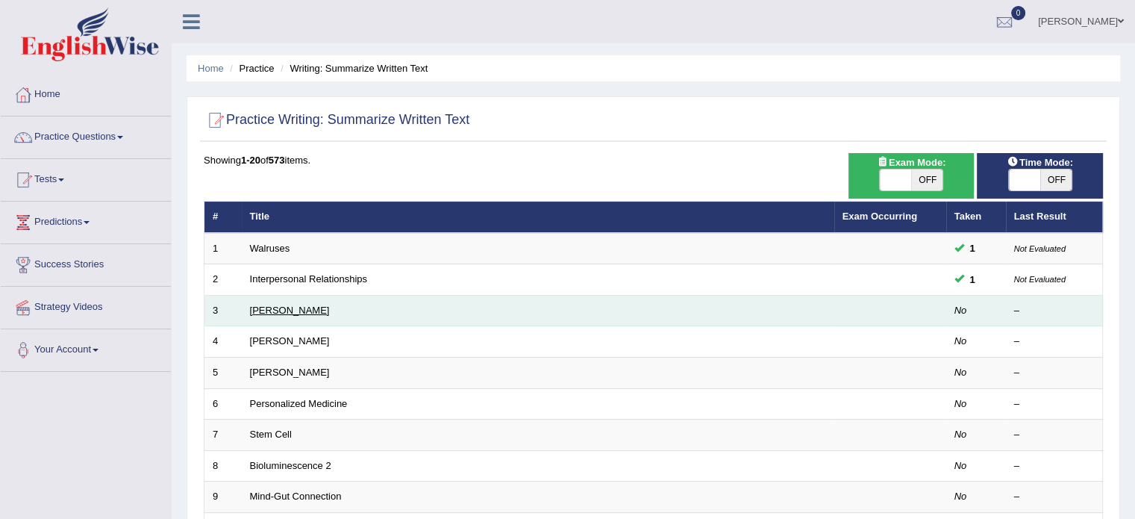
click at [290, 311] on link "Rosalid Franklin" at bounding box center [290, 309] width 80 height 11
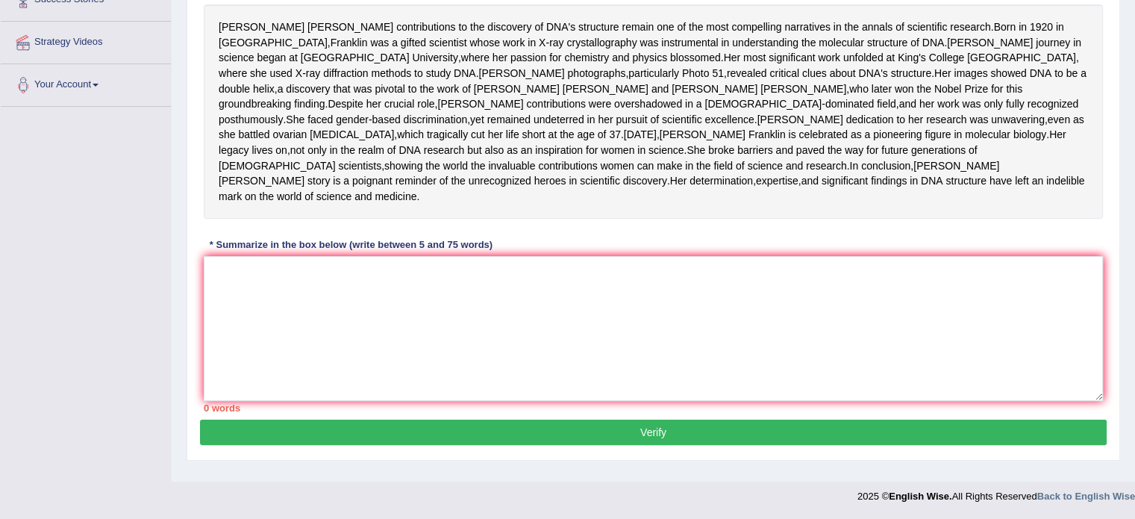
scroll to position [266, 0]
click at [275, 360] on textarea at bounding box center [653, 328] width 899 height 145
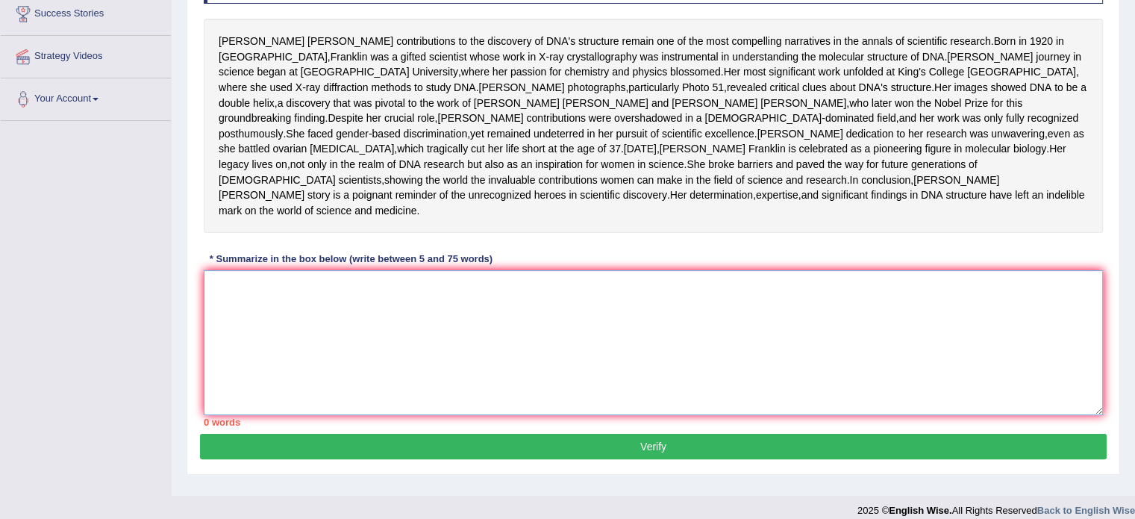
scroll to position [254, 0]
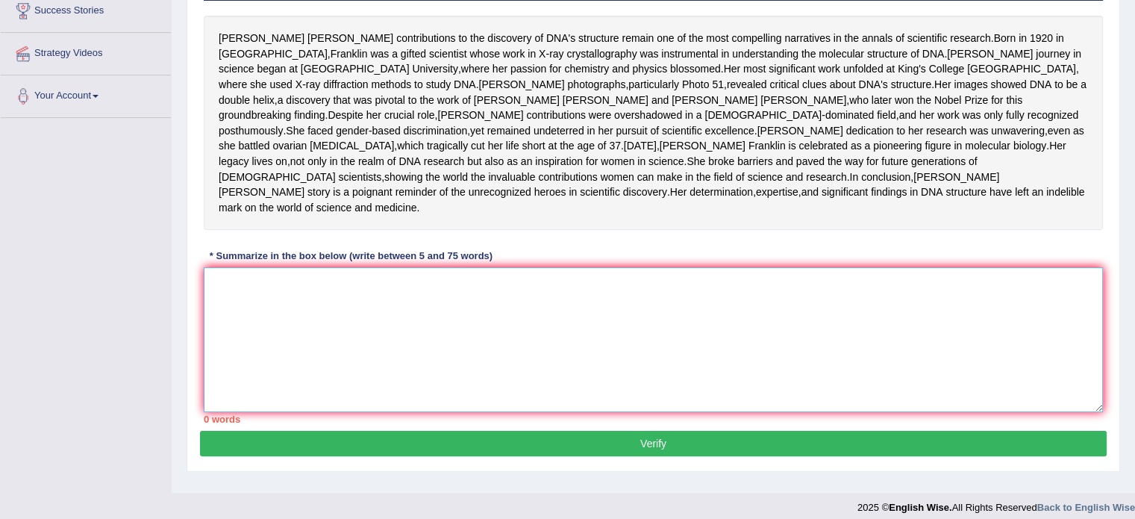
click at [304, 368] on textarea at bounding box center [653, 339] width 899 height 145
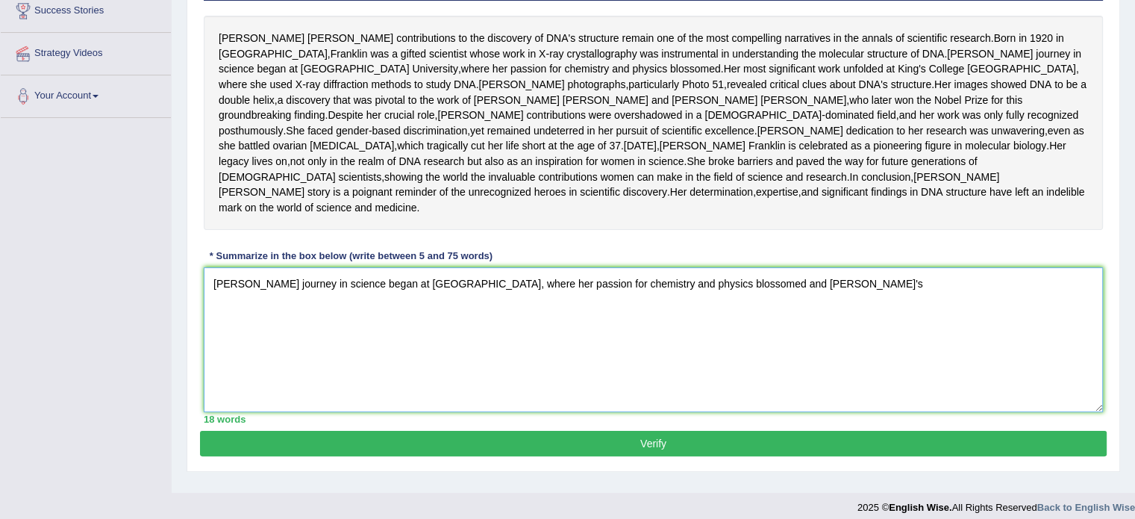
click at [810, 361] on textarea "Franklin's journey in science began at Cambridge University, where her passion …" at bounding box center [653, 339] width 899 height 145
click at [872, 369] on textarea "Franklin's journey in science began at Cambridge University, where her passion …" at bounding box center [653, 339] width 899 height 145
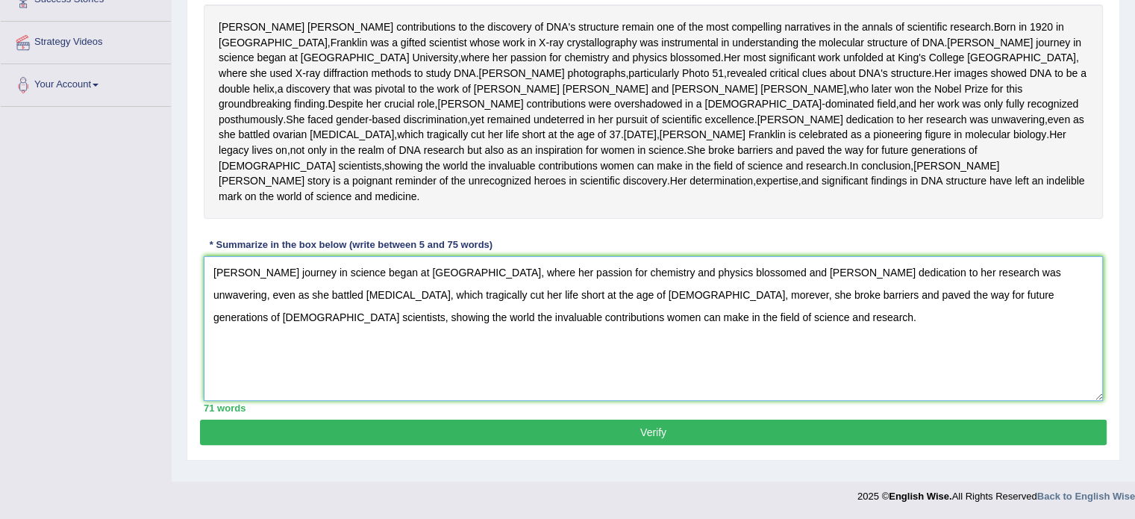
scroll to position [331, 0]
type textarea "Franklin's journey in science began at Cambridge University, where her passion …"
click at [649, 438] on button "Verify" at bounding box center [653, 431] width 907 height 25
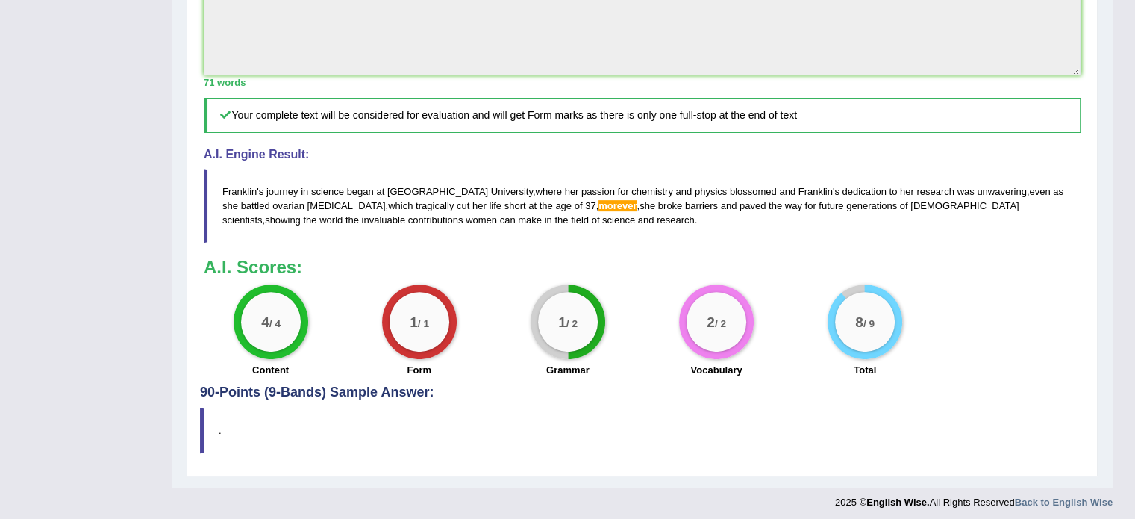
scroll to position [652, 0]
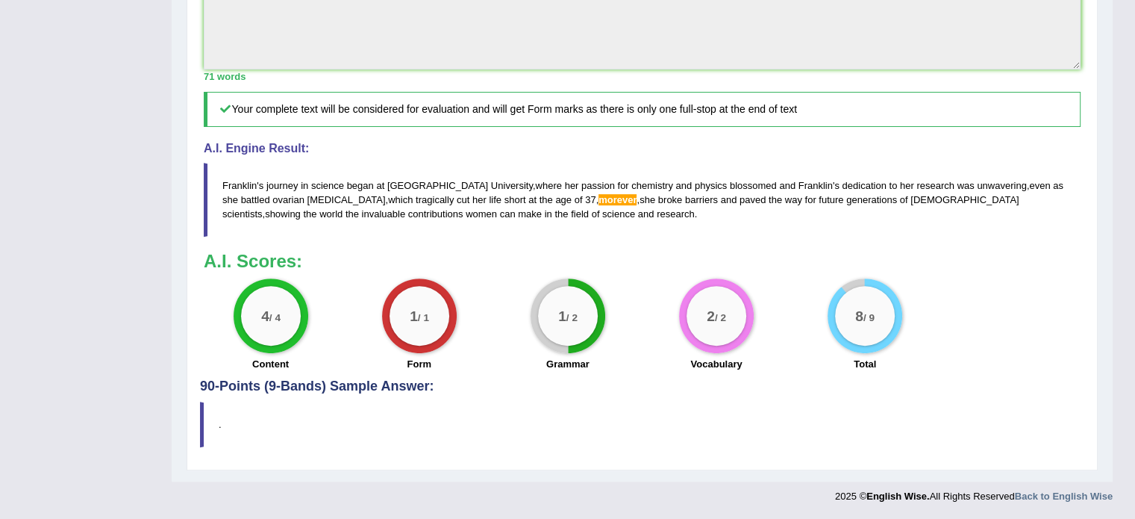
click at [599, 200] on span "morever" at bounding box center [618, 199] width 38 height 11
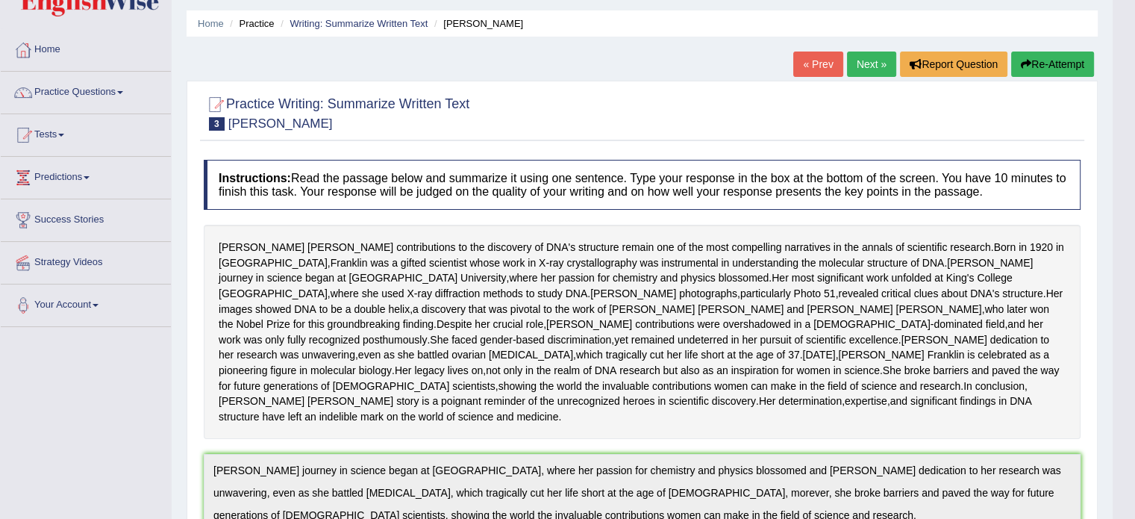
scroll to position [0, 0]
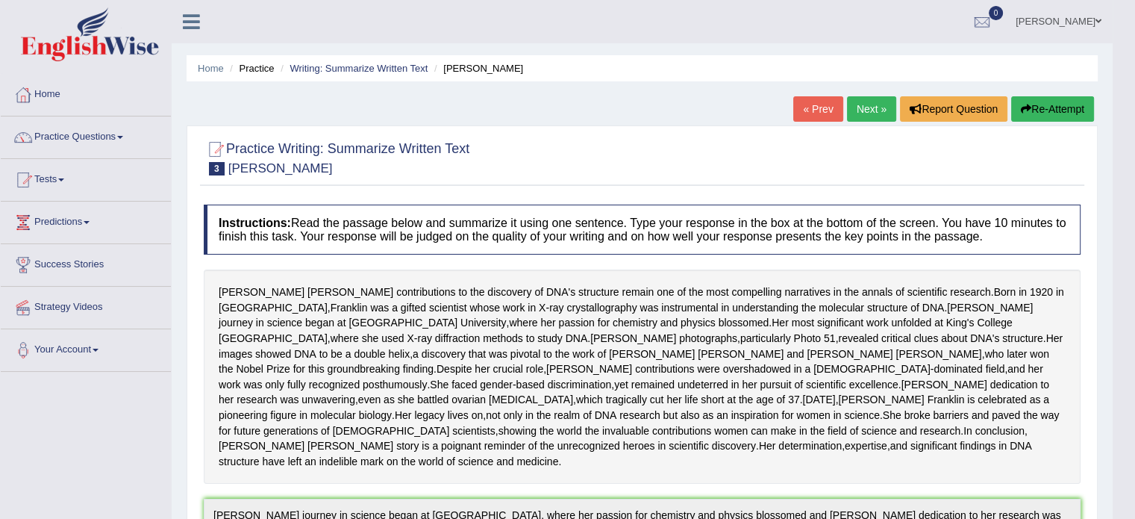
click at [825, 107] on link "« Prev" at bounding box center [817, 108] width 49 height 25
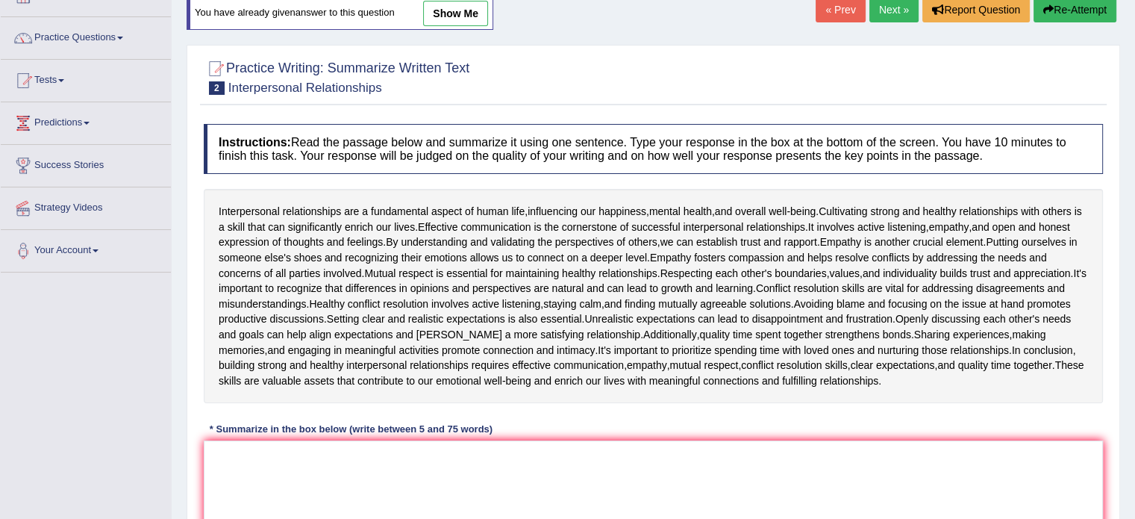
scroll to position [74, 0]
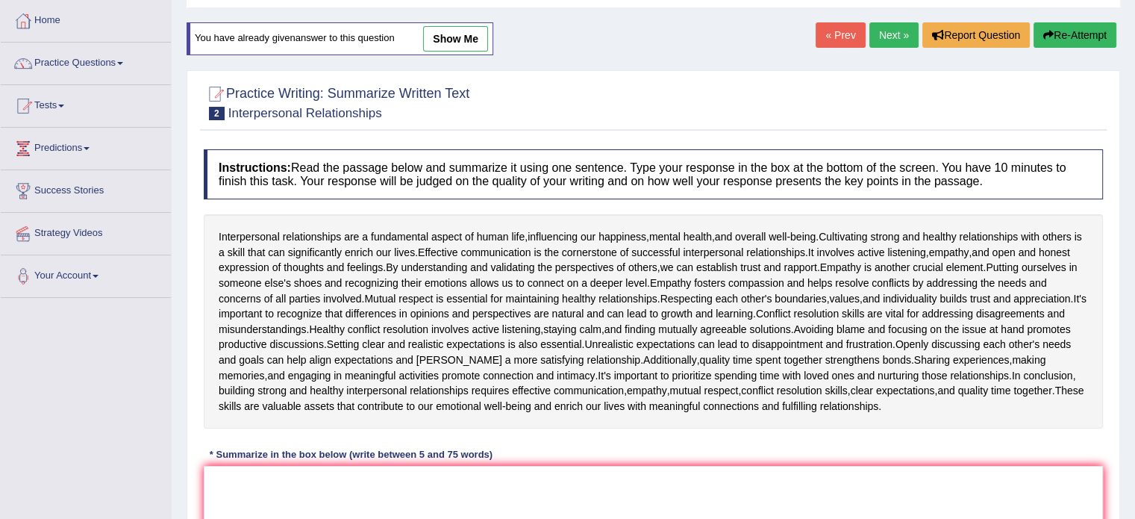
click at [886, 27] on link "Next »" at bounding box center [893, 34] width 49 height 25
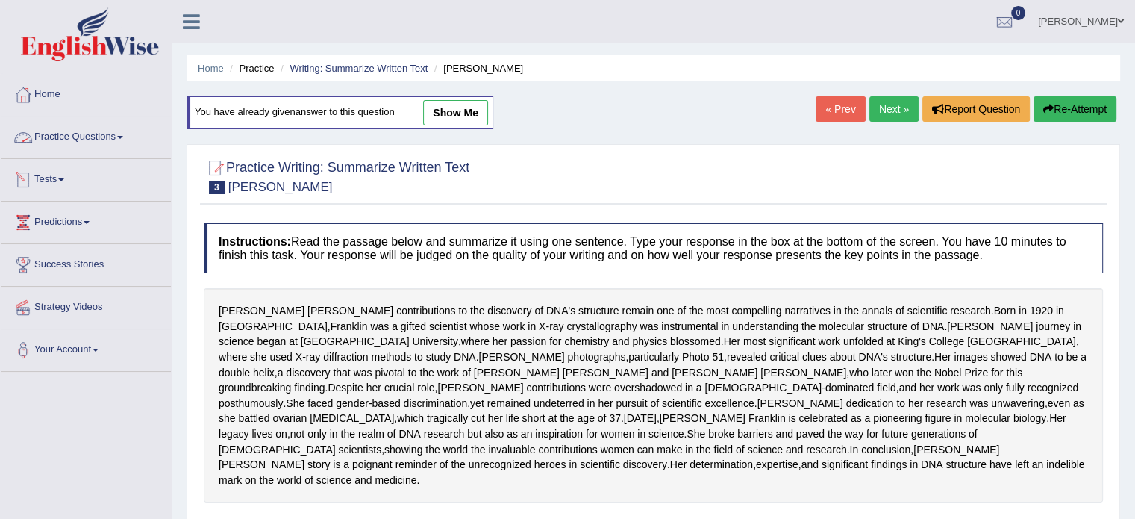
click at [125, 140] on link "Practice Questions" at bounding box center [86, 134] width 170 height 37
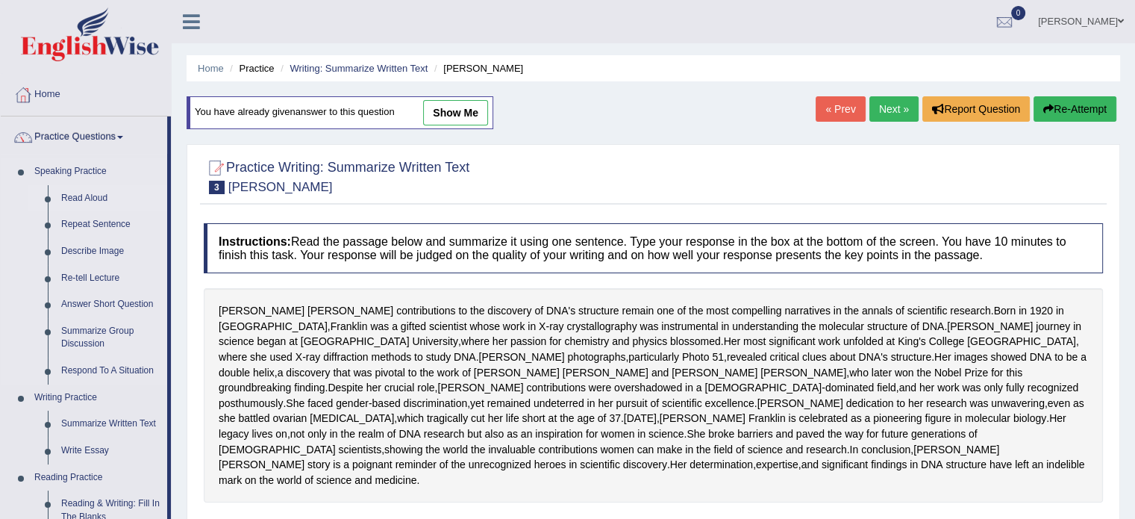
click at [94, 190] on link "Read Aloud" at bounding box center [110, 198] width 113 height 27
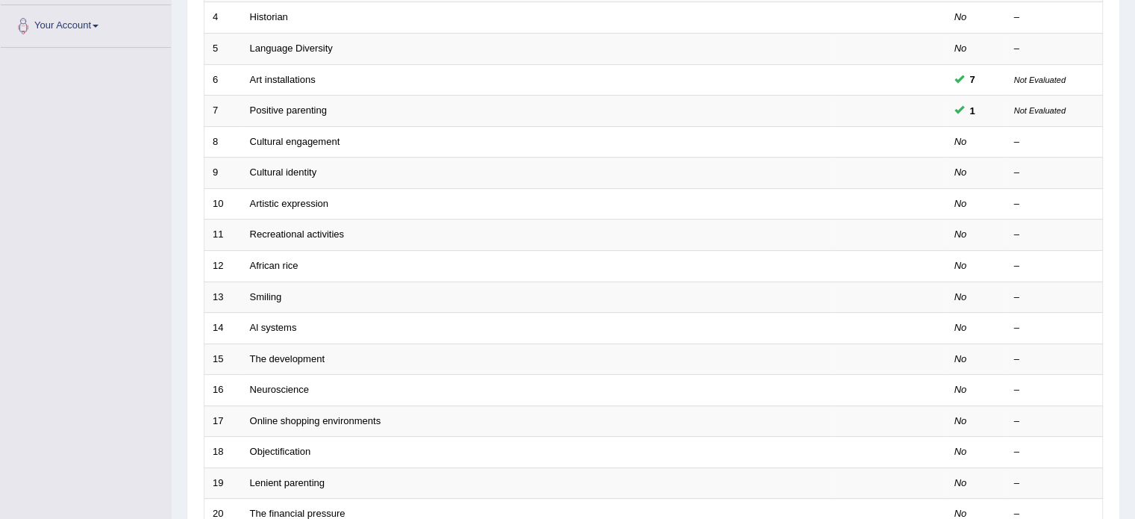
scroll to position [325, 0]
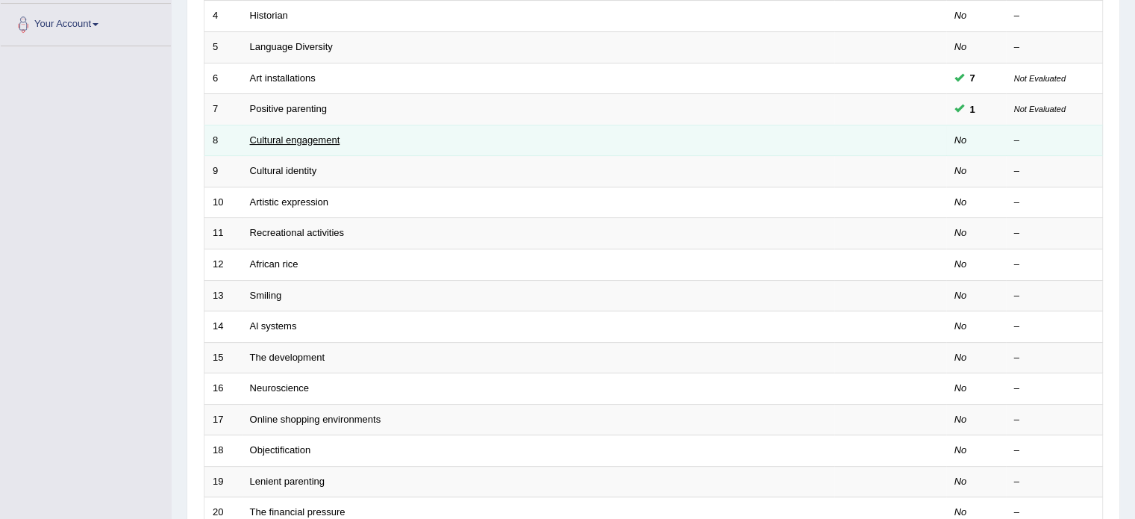
click at [296, 134] on link "Cultural engagement" at bounding box center [295, 139] width 90 height 11
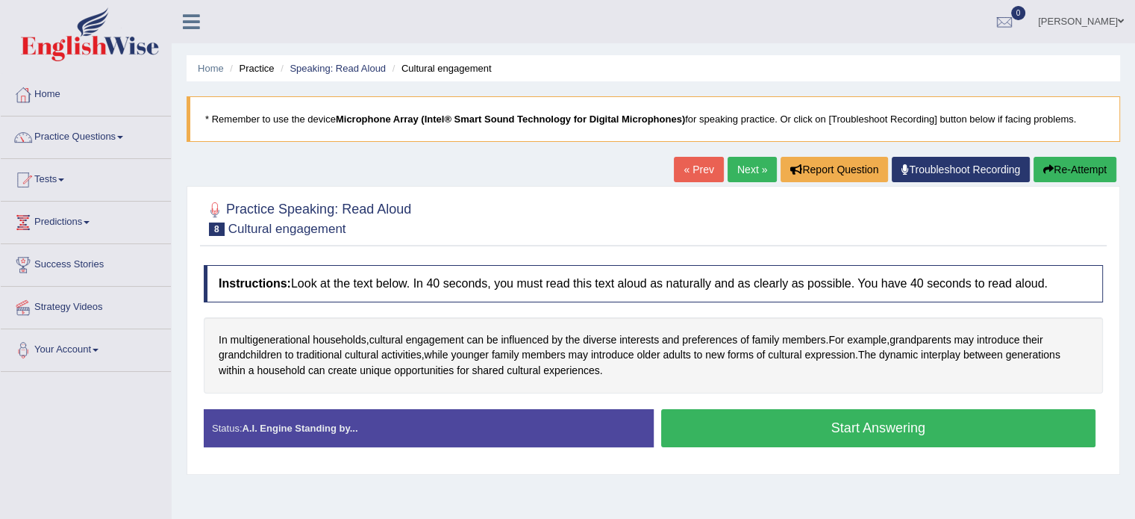
click at [843, 434] on button "Start Answering" at bounding box center [878, 428] width 435 height 38
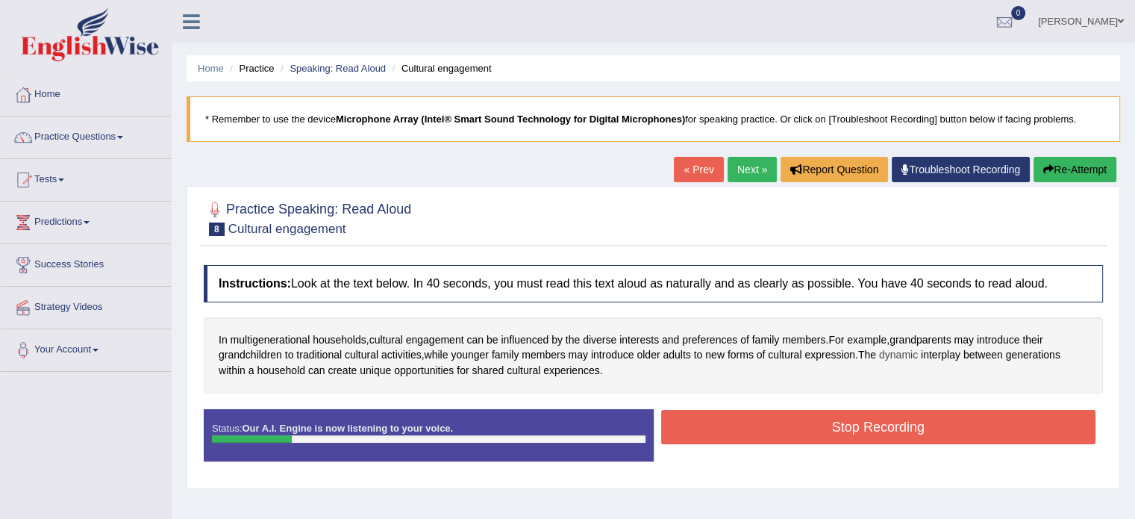
drag, startPoint x: 843, startPoint y: 434, endPoint x: 909, endPoint y: 353, distance: 104.4
click at [909, 353] on div "Instructions: Look at the text below. In 40 seconds, you must read this text al…" at bounding box center [653, 368] width 907 height 222
click at [831, 430] on button "Stop Recording" at bounding box center [878, 427] width 435 height 34
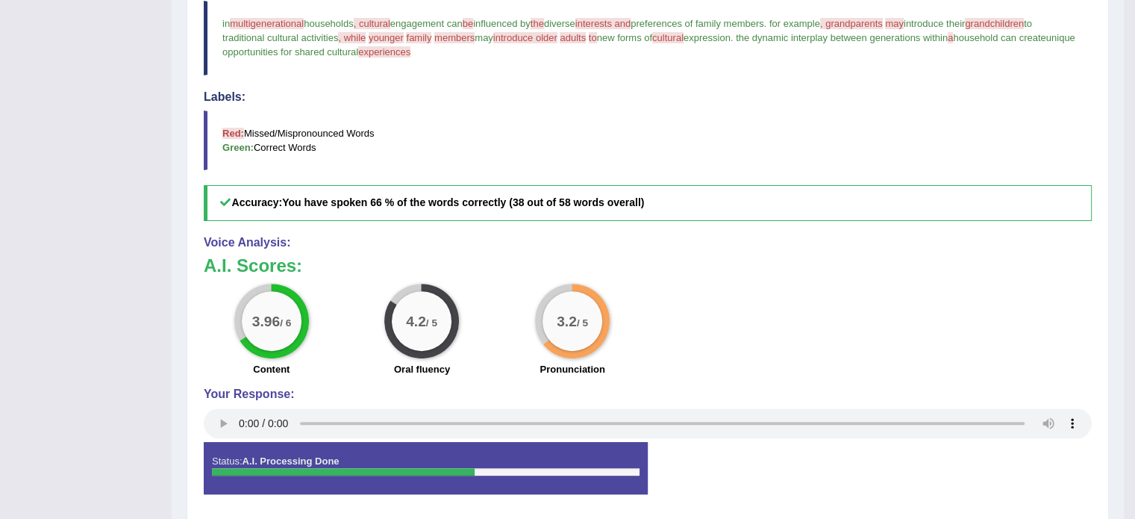
scroll to position [489, 0]
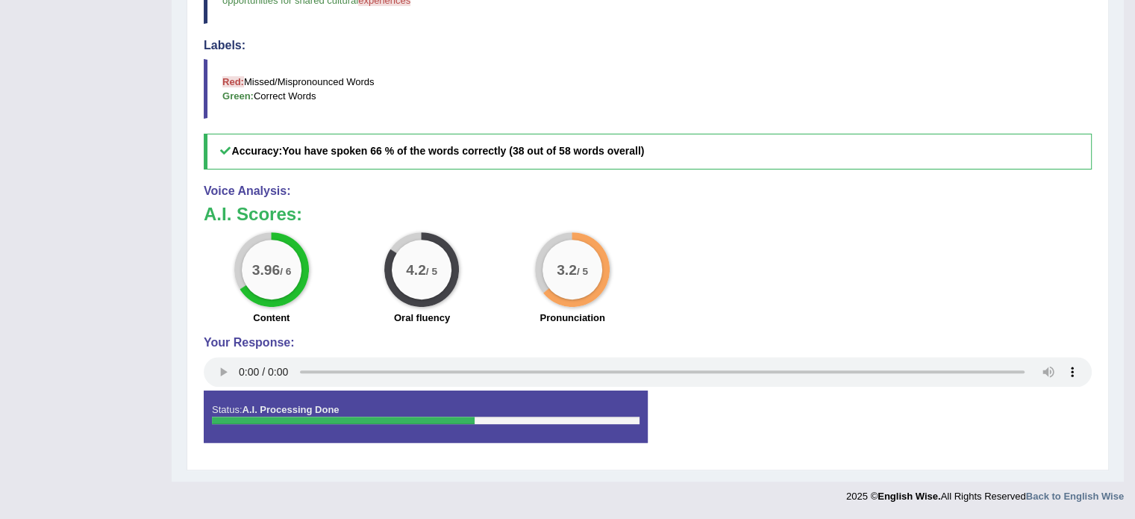
click at [419, 417] on div at bounding box center [343, 419] width 263 height 7
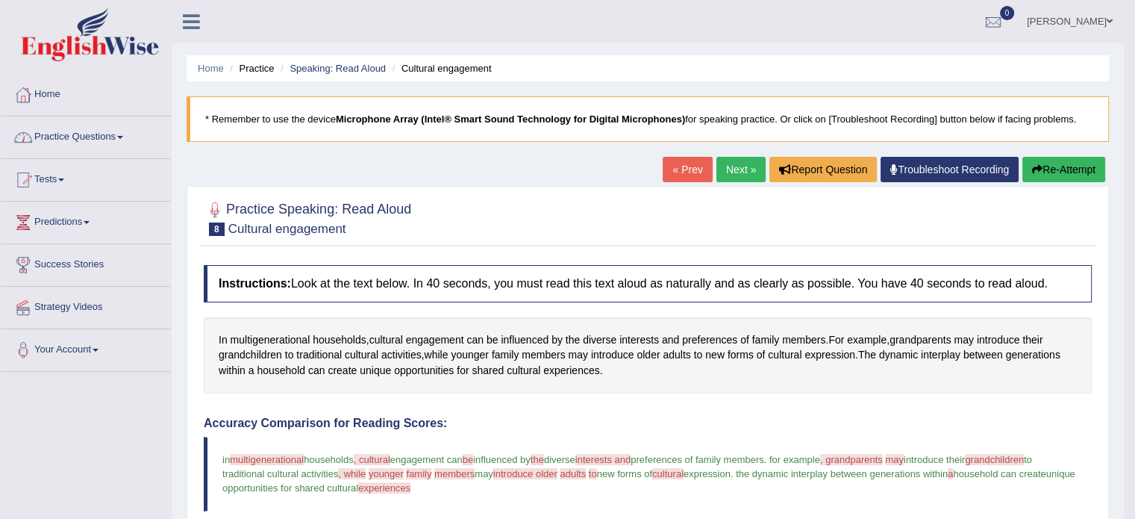
click at [119, 132] on link "Practice Questions" at bounding box center [86, 134] width 170 height 37
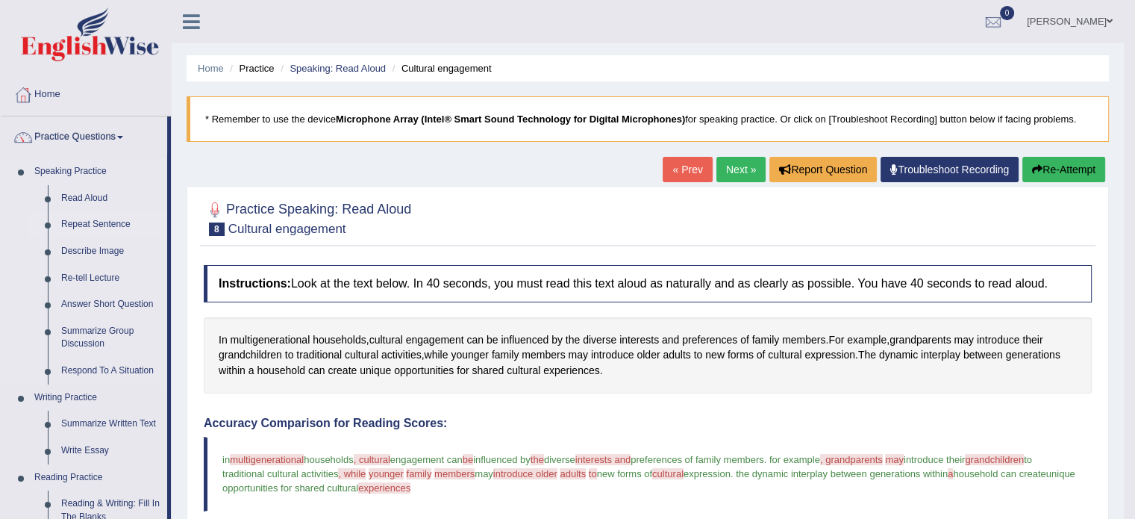
click at [113, 225] on link "Repeat Sentence" at bounding box center [110, 224] width 113 height 27
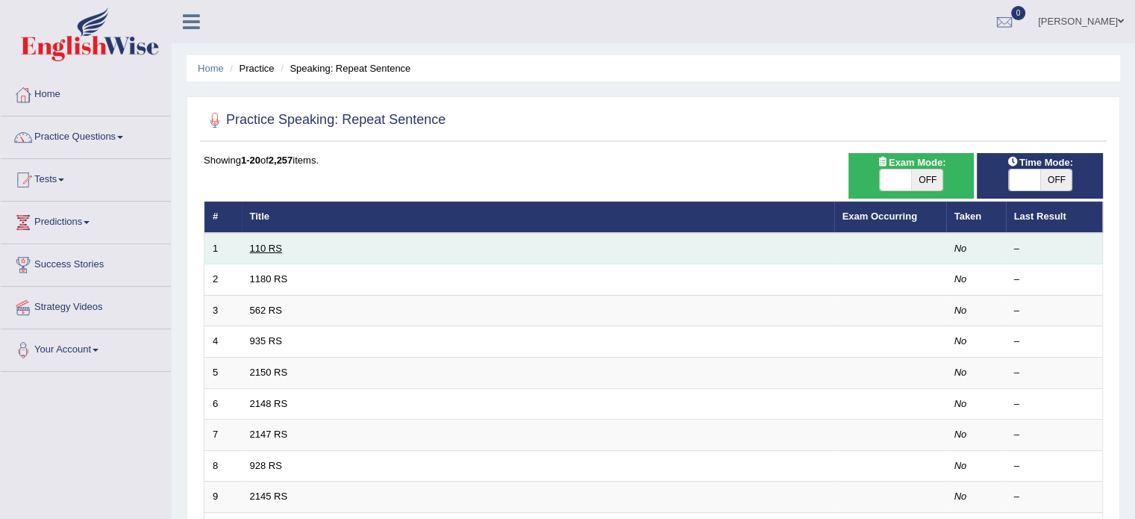
click at [275, 248] on link "110 RS" at bounding box center [266, 248] width 32 height 11
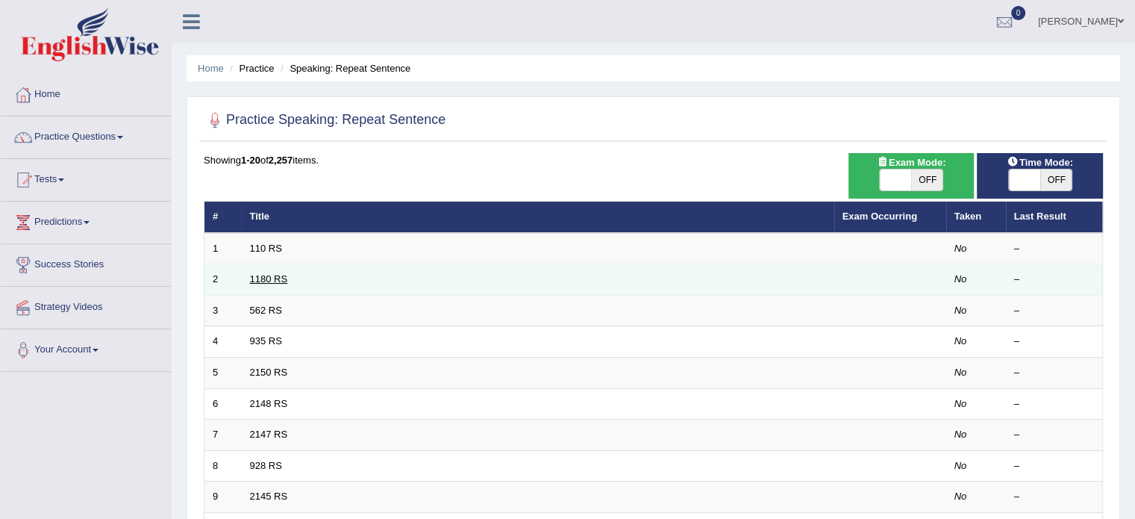
click at [284, 278] on link "1180 RS" at bounding box center [269, 278] width 38 height 11
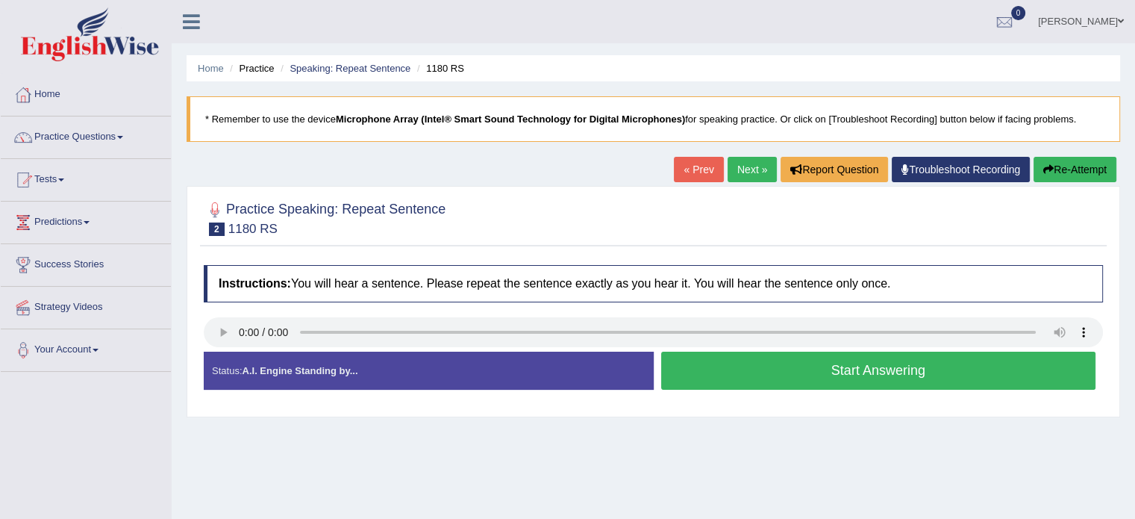
click at [875, 371] on button "Start Answering" at bounding box center [878, 371] width 435 height 38
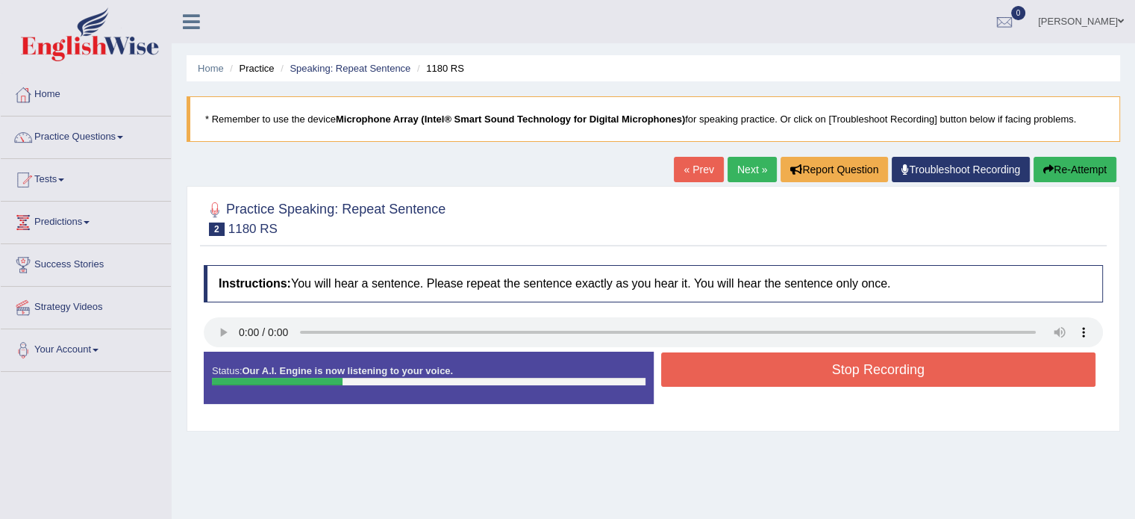
click at [859, 371] on button "Stop Recording" at bounding box center [878, 369] width 435 height 34
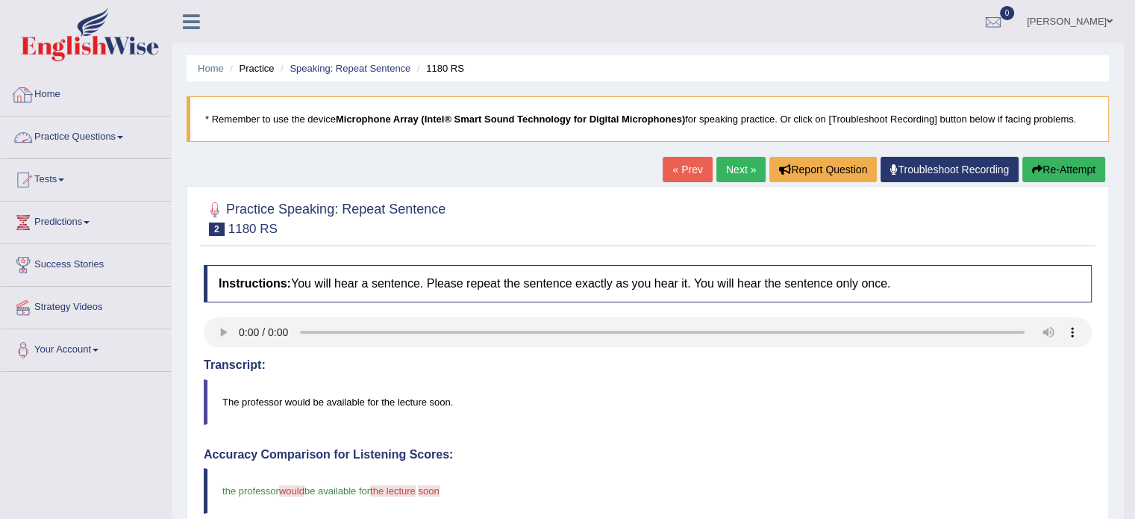
click at [131, 136] on link "Practice Questions" at bounding box center [86, 134] width 170 height 37
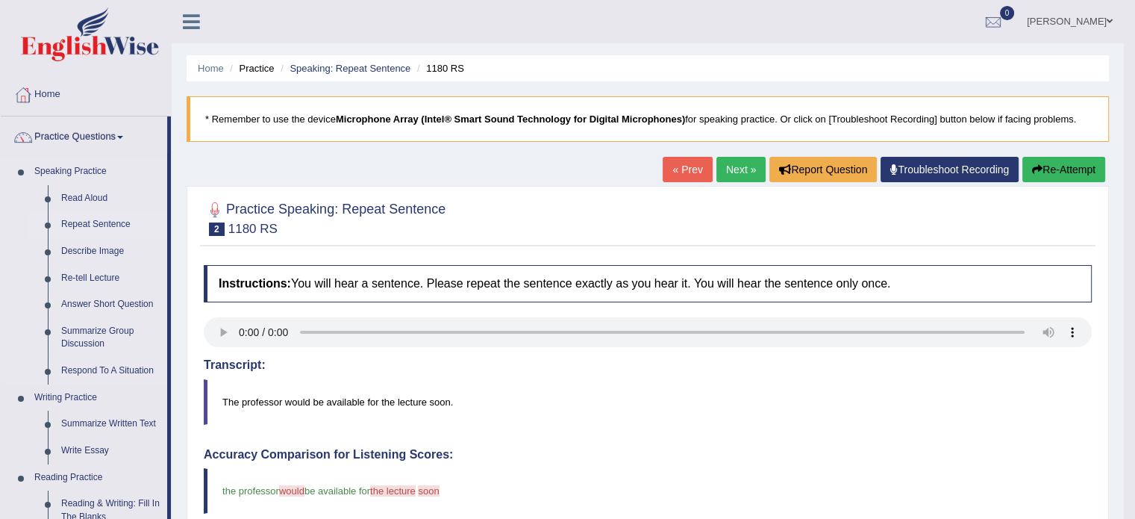
click at [90, 225] on link "Repeat Sentence" at bounding box center [110, 224] width 113 height 27
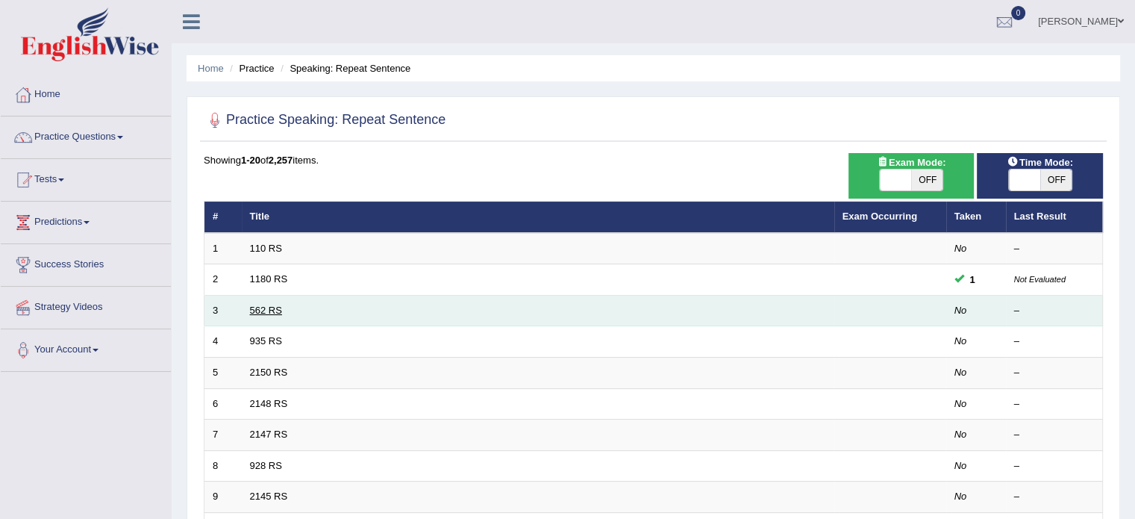
click at [269, 315] on link "562 RS" at bounding box center [266, 309] width 32 height 11
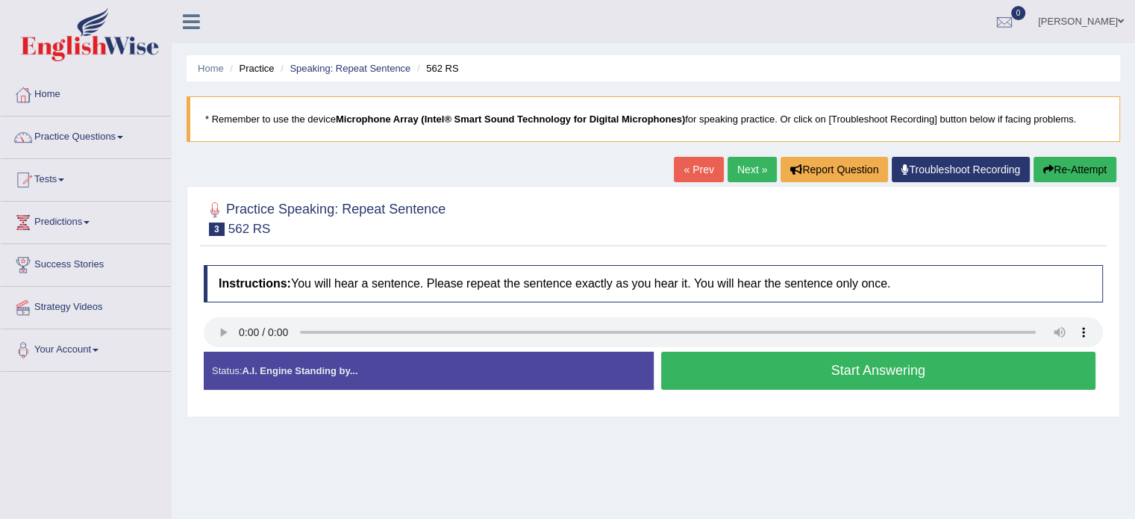
click at [849, 367] on button "Start Answering" at bounding box center [878, 371] width 435 height 38
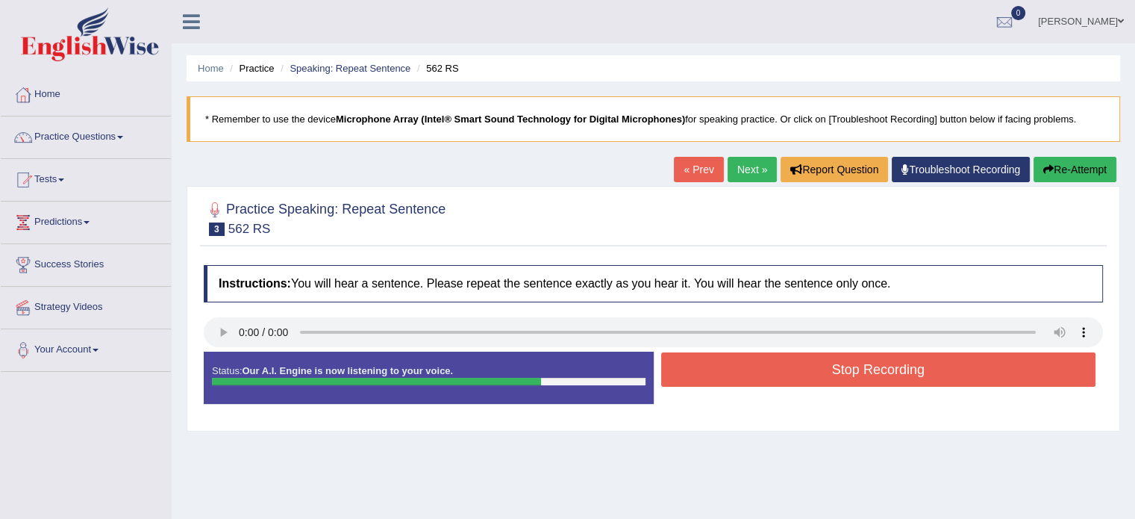
click at [847, 380] on button "Stop Recording" at bounding box center [878, 369] width 435 height 34
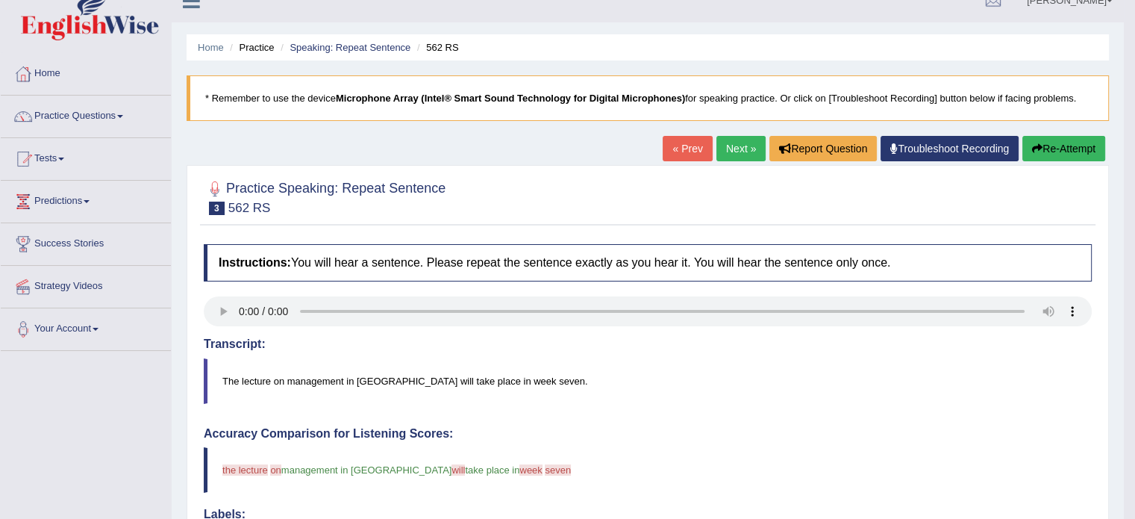
scroll to position [21, 0]
click at [1057, 144] on button "Re-Attempt" at bounding box center [1063, 148] width 83 height 25
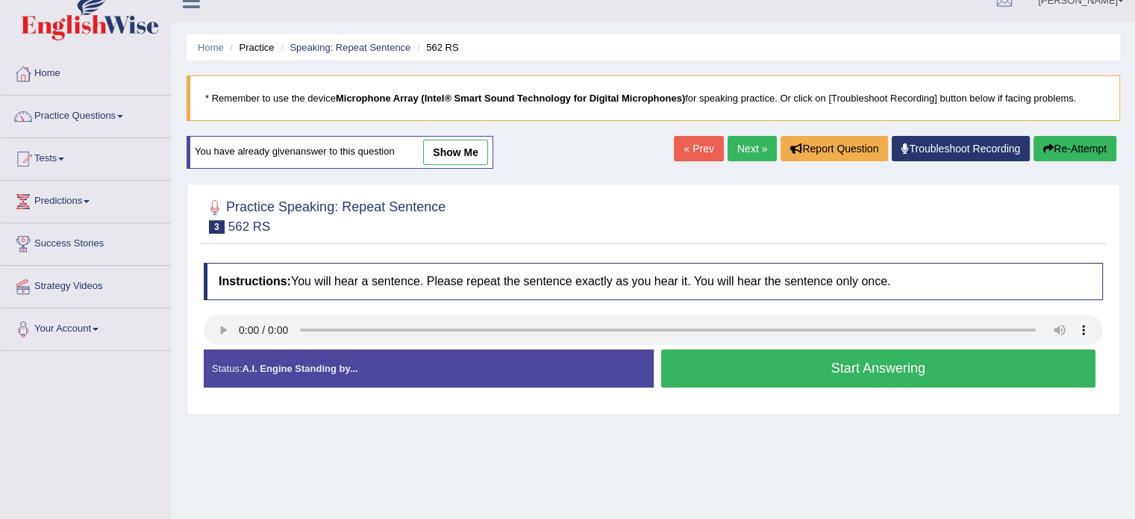
scroll to position [21, 0]
click at [866, 372] on button "Start Answering" at bounding box center [878, 368] width 435 height 38
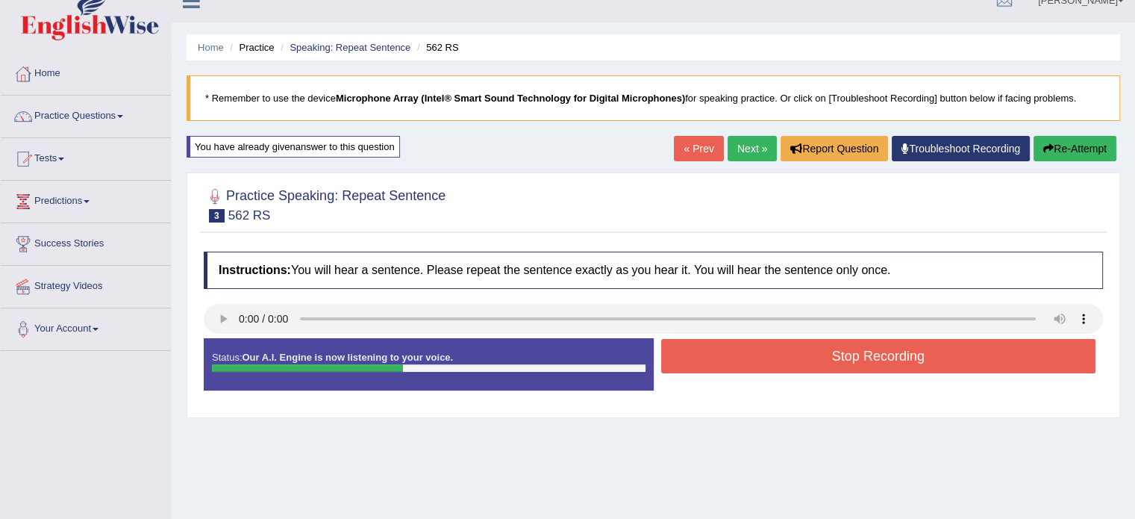
click at [837, 363] on button "Stop Recording" at bounding box center [878, 356] width 435 height 34
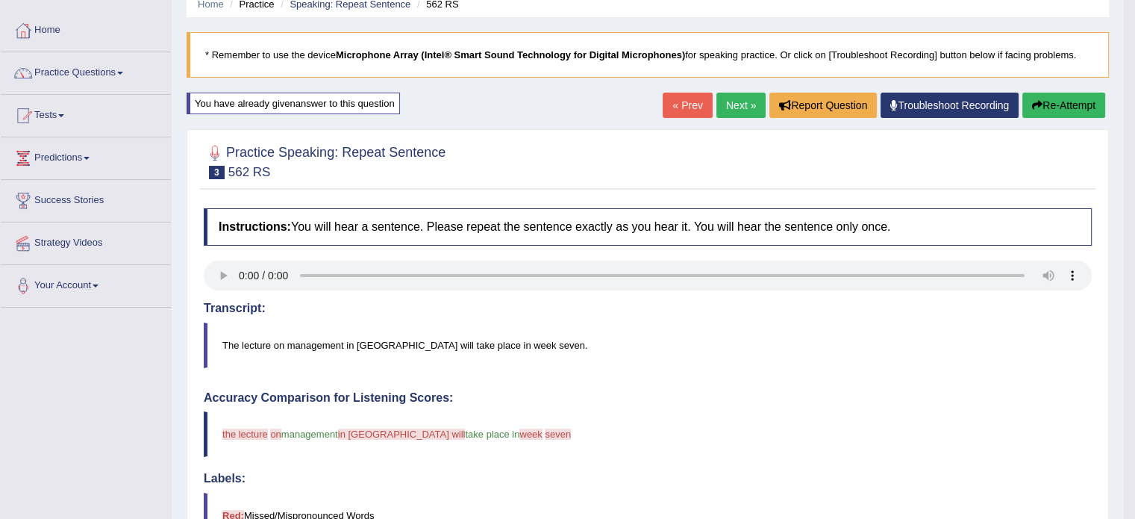
scroll to position [25, 0]
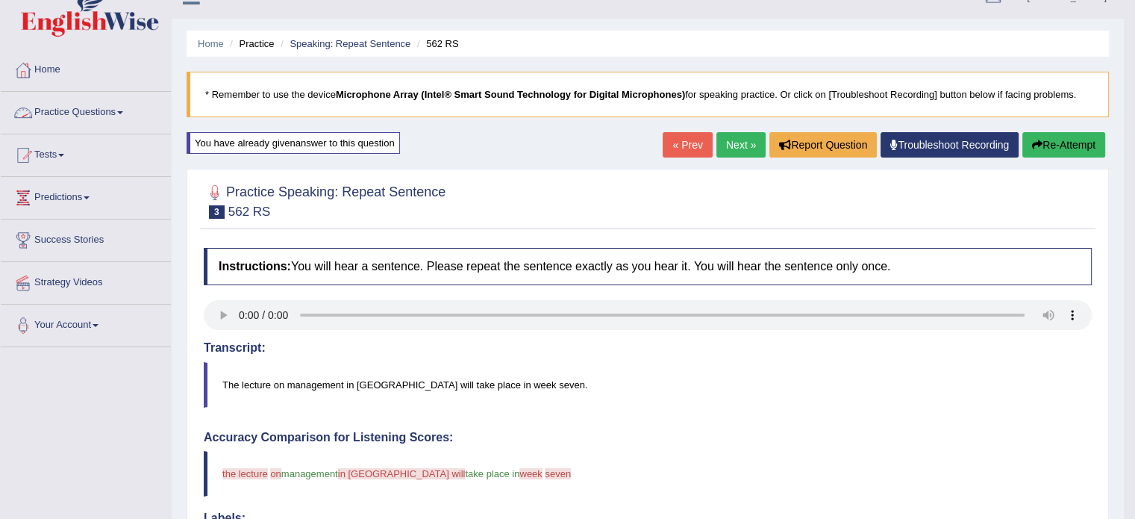
click at [128, 104] on link "Practice Questions" at bounding box center [86, 110] width 170 height 37
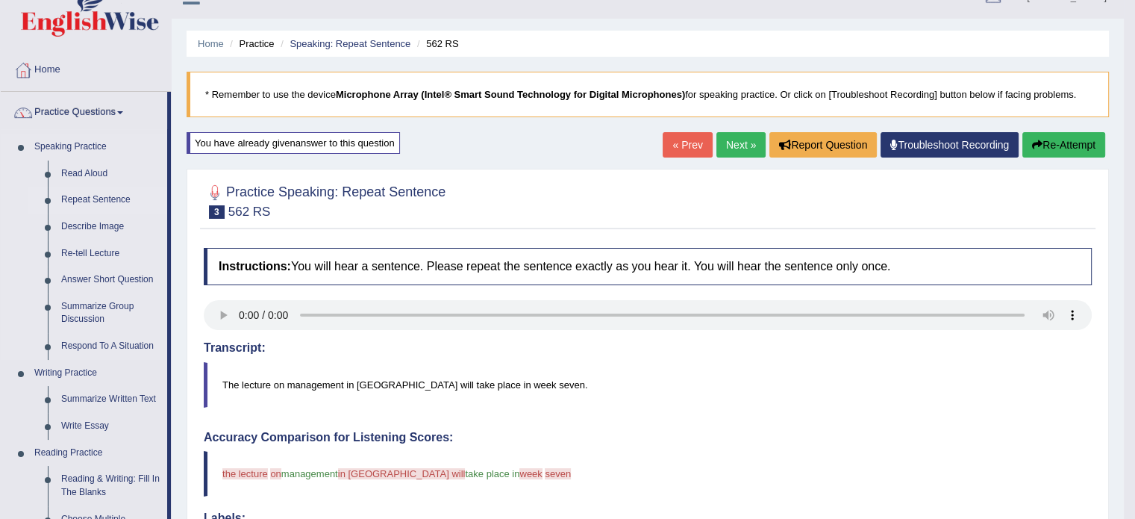
click at [100, 190] on link "Repeat Sentence" at bounding box center [110, 200] width 113 height 27
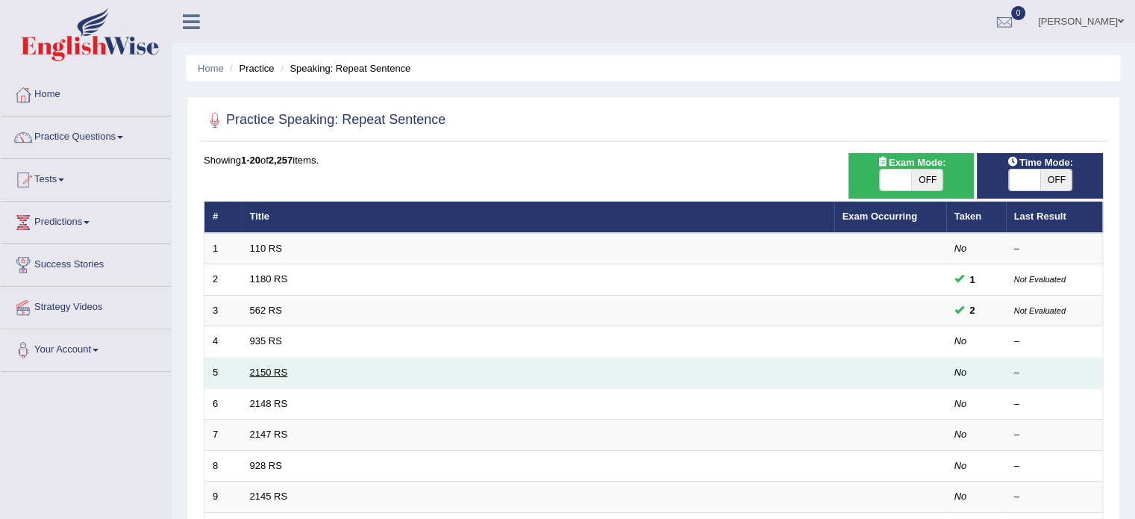
click at [280, 369] on link "2150 RS" at bounding box center [269, 371] width 38 height 11
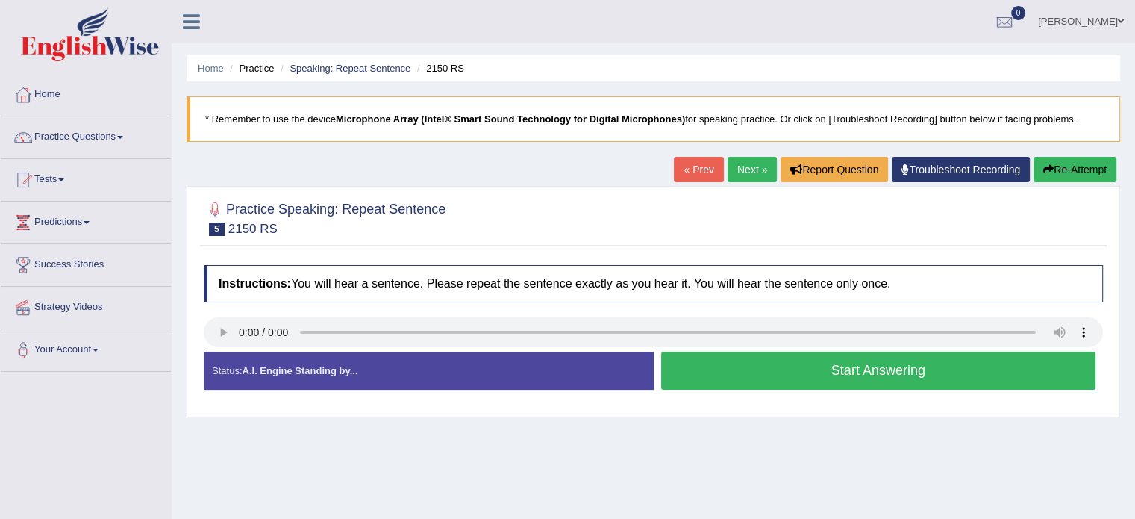
click at [915, 363] on button "Start Answering" at bounding box center [878, 371] width 435 height 38
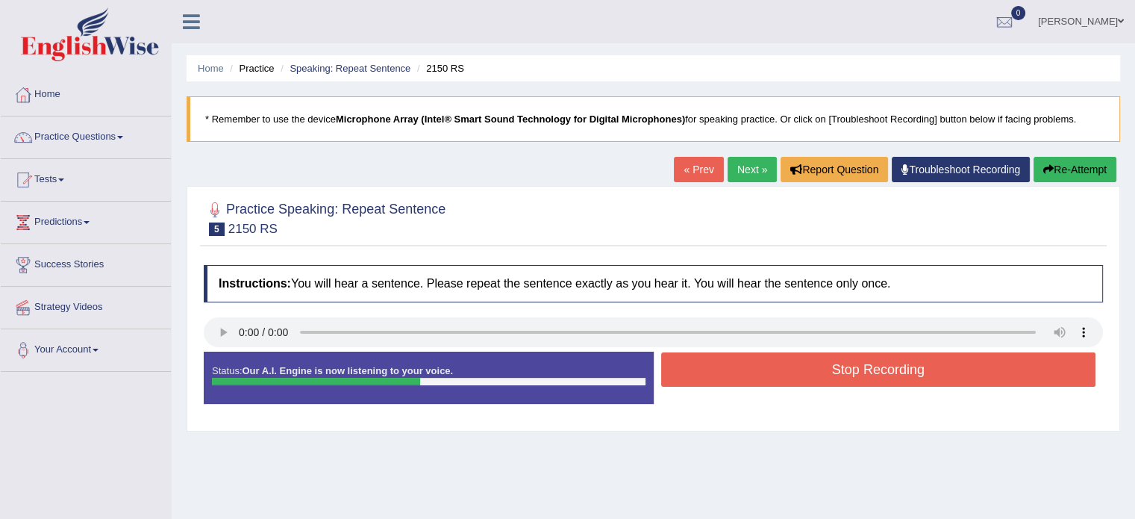
click at [1069, 170] on button "Re-Attempt" at bounding box center [1075, 169] width 83 height 25
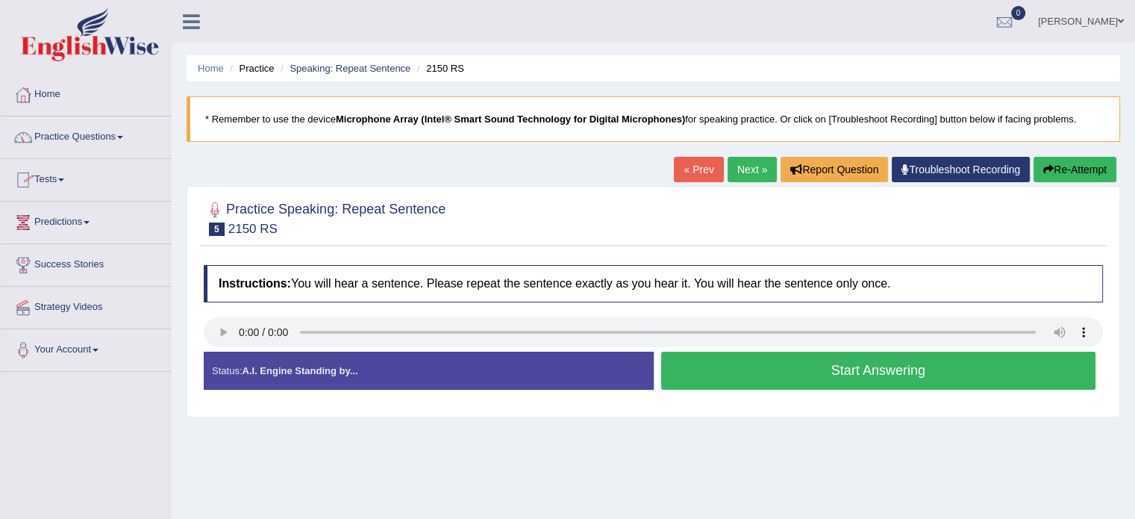
click at [131, 134] on link "Practice Questions" at bounding box center [86, 134] width 170 height 37
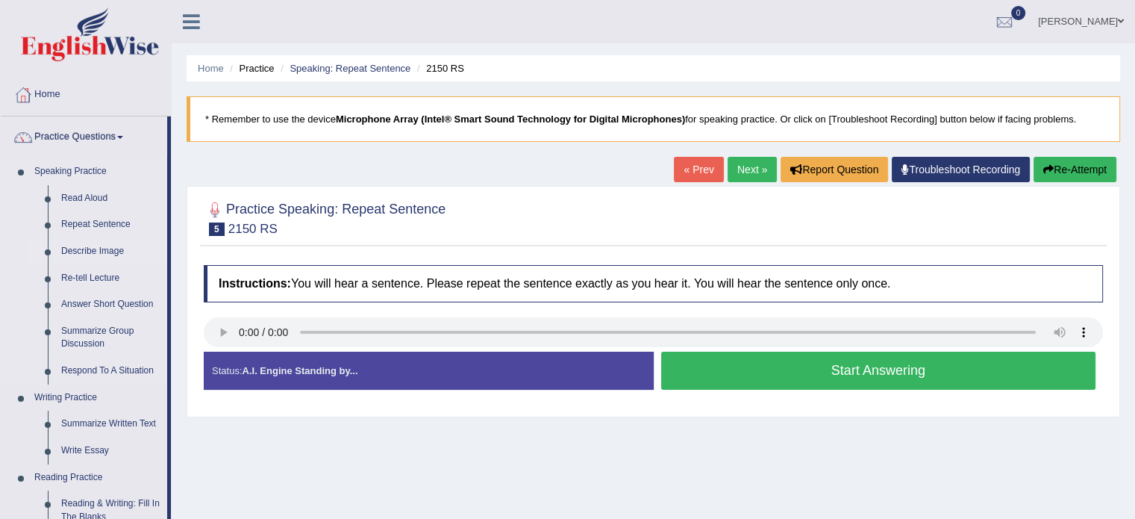
click at [101, 249] on link "Describe Image" at bounding box center [110, 251] width 113 height 27
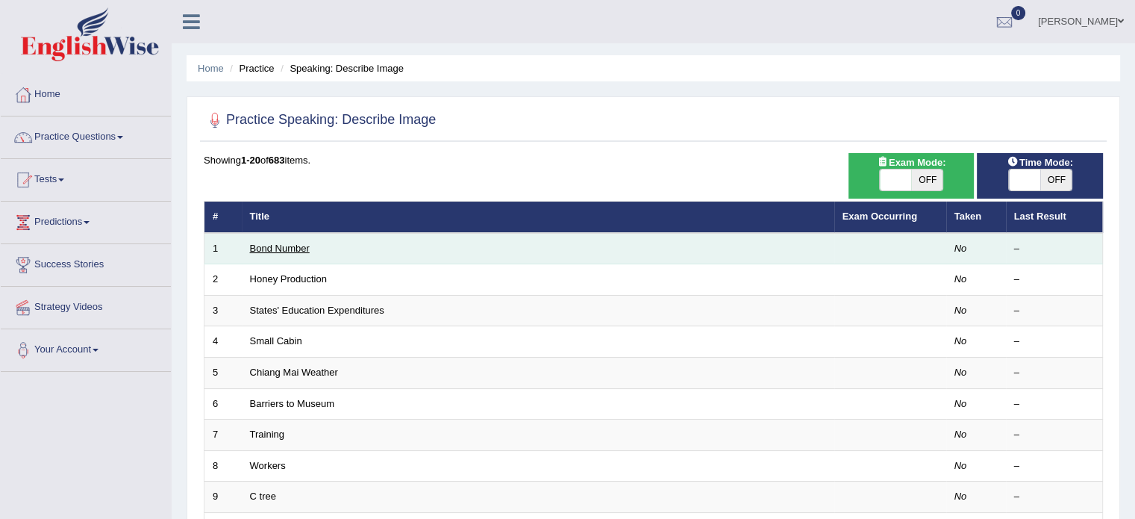
click at [296, 249] on link "Bond Number" at bounding box center [280, 248] width 60 height 11
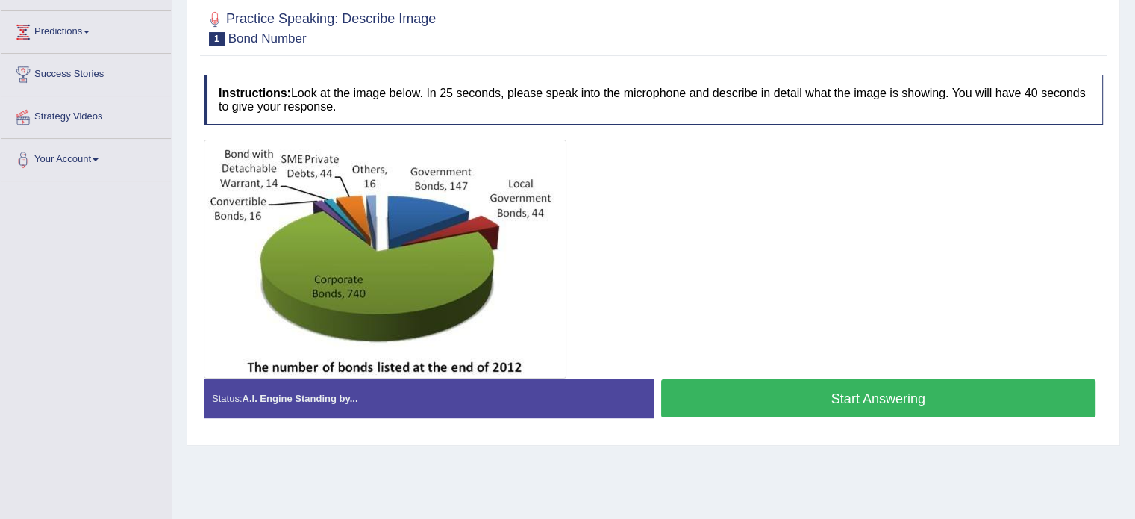
scroll to position [191, 0]
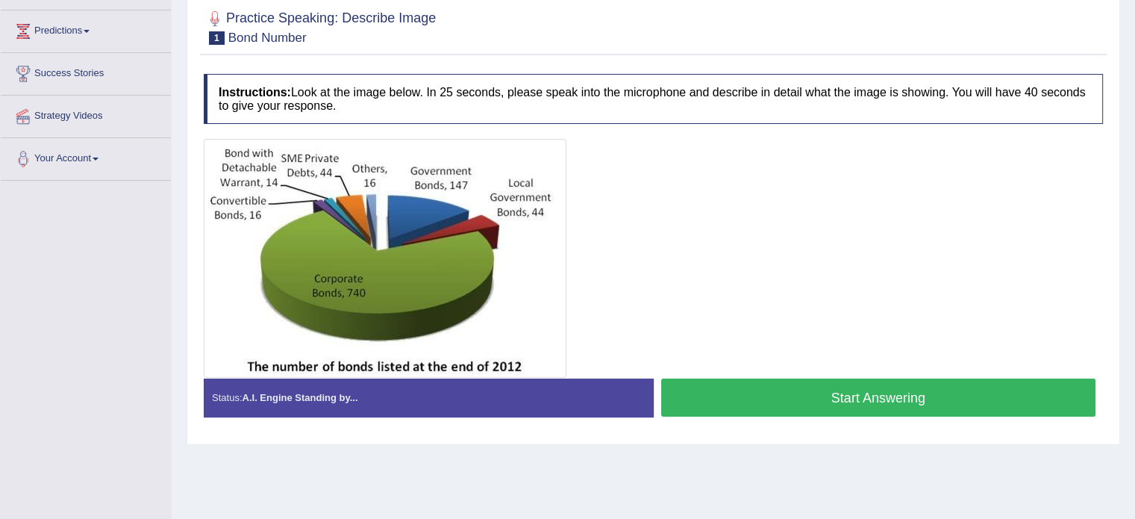
click at [512, 395] on div "Status: A.I. Engine Standing by..." at bounding box center [429, 397] width 450 height 38
click at [808, 393] on button "Start Answering" at bounding box center [878, 397] width 435 height 38
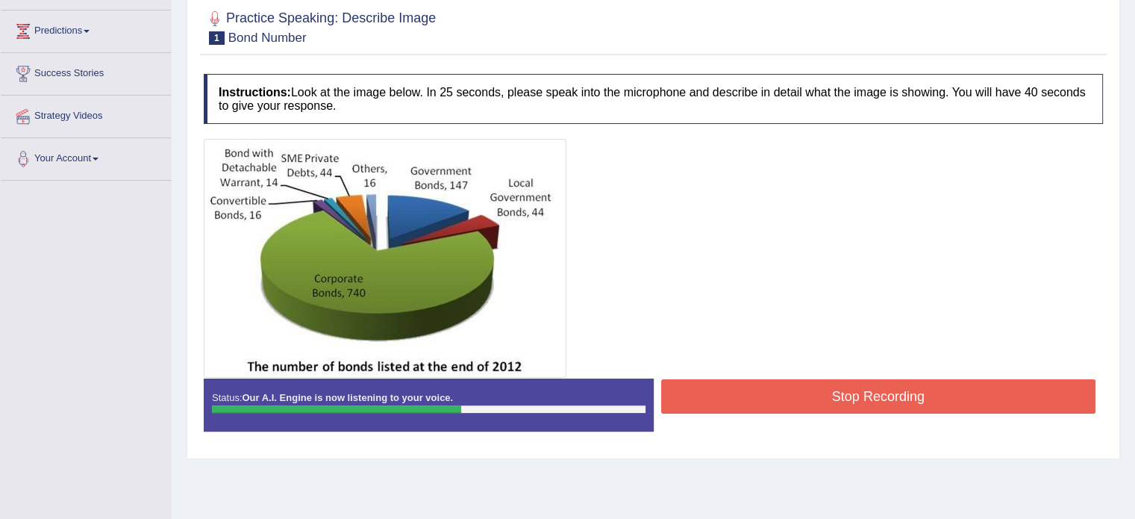
click at [884, 400] on button "Stop Recording" at bounding box center [878, 396] width 435 height 34
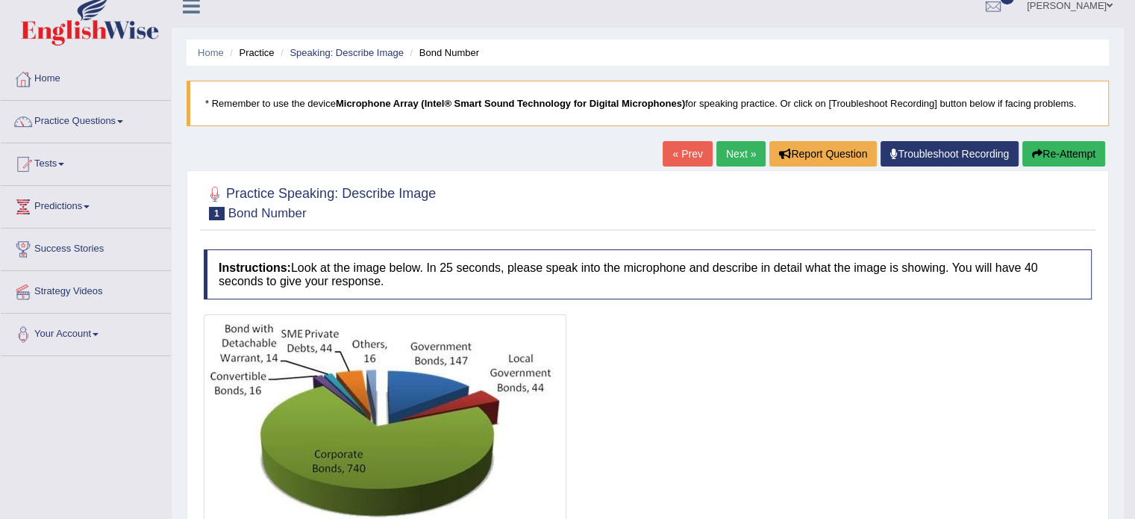
scroll to position [15, 0]
click at [122, 120] on link "Practice Questions" at bounding box center [86, 119] width 170 height 37
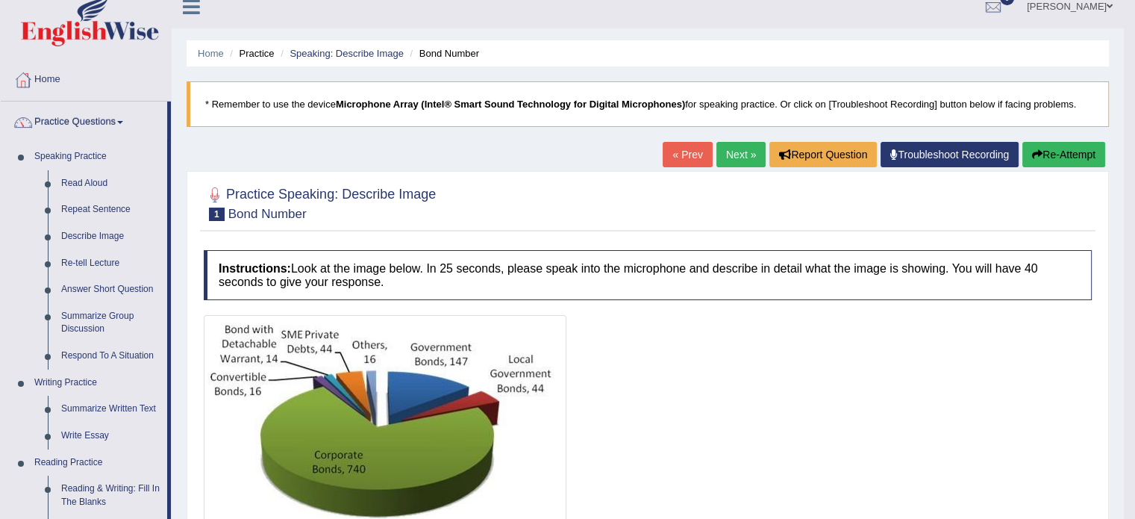
click at [879, 397] on div at bounding box center [648, 434] width 888 height 239
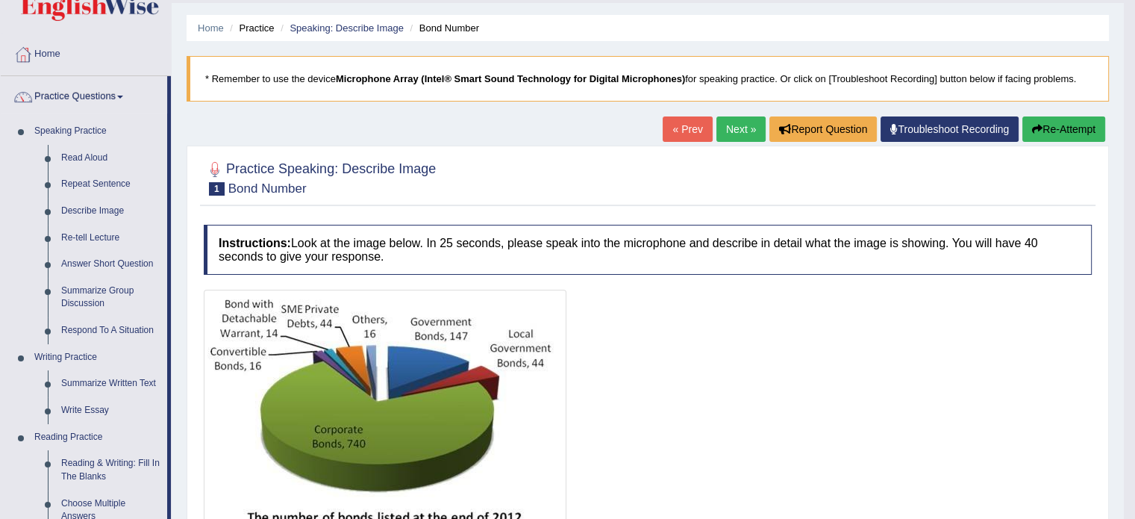
scroll to position [0, 0]
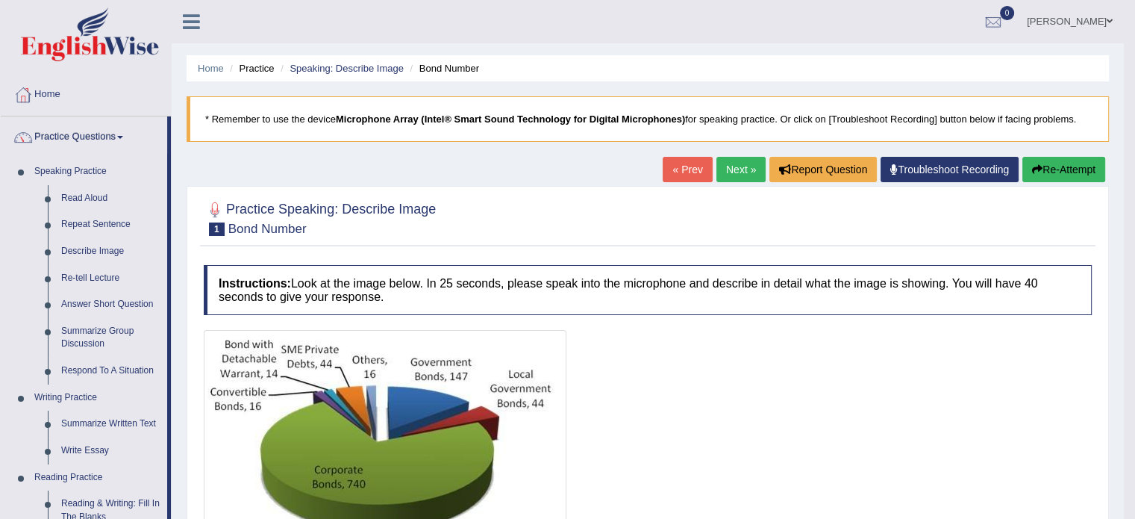
click at [737, 162] on link "Next »" at bounding box center [740, 169] width 49 height 25
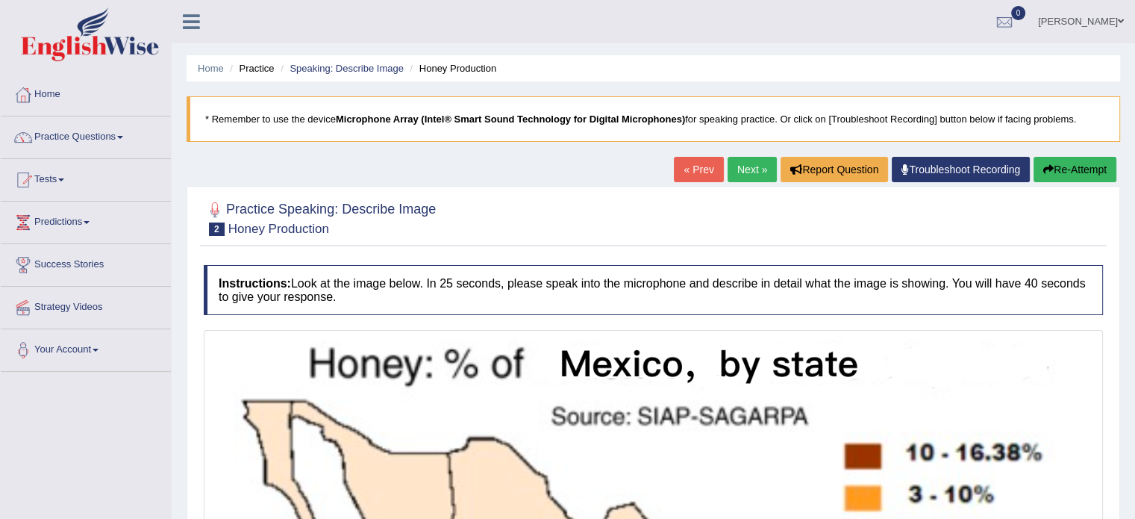
click at [734, 171] on link "Next »" at bounding box center [752, 169] width 49 height 25
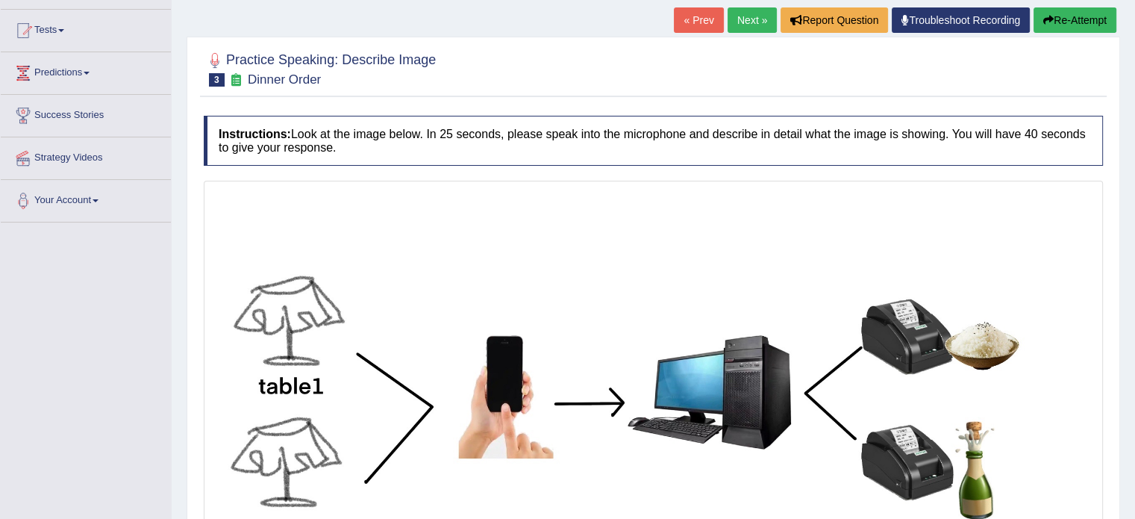
scroll to position [147, 0]
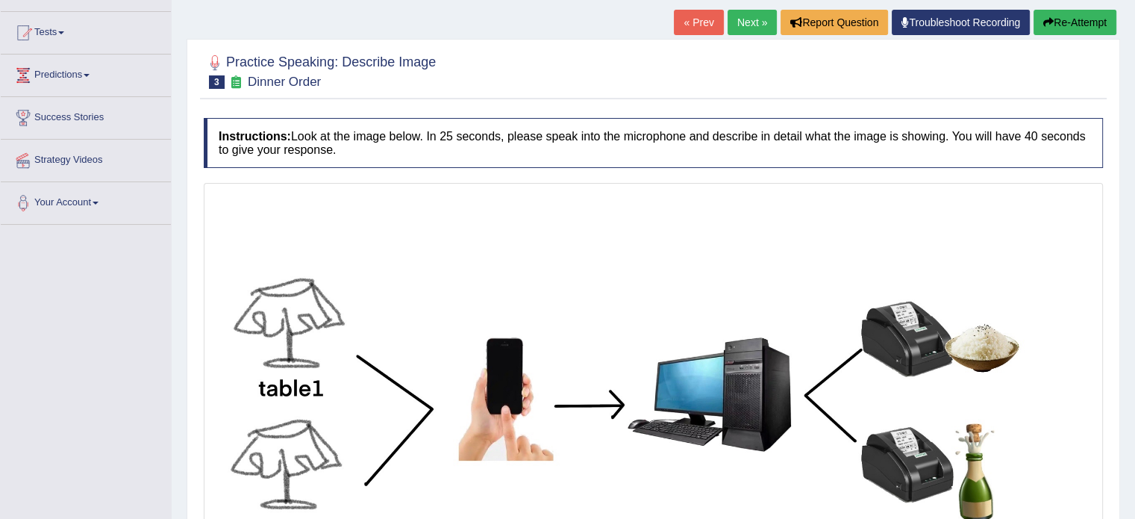
click at [745, 23] on link "Next »" at bounding box center [752, 22] width 49 height 25
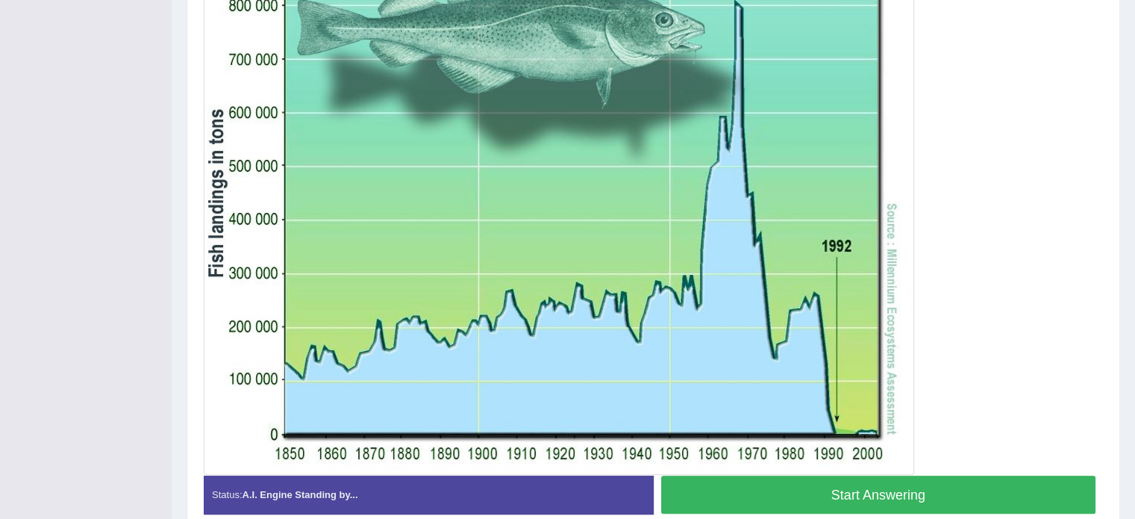
scroll to position [410, 0]
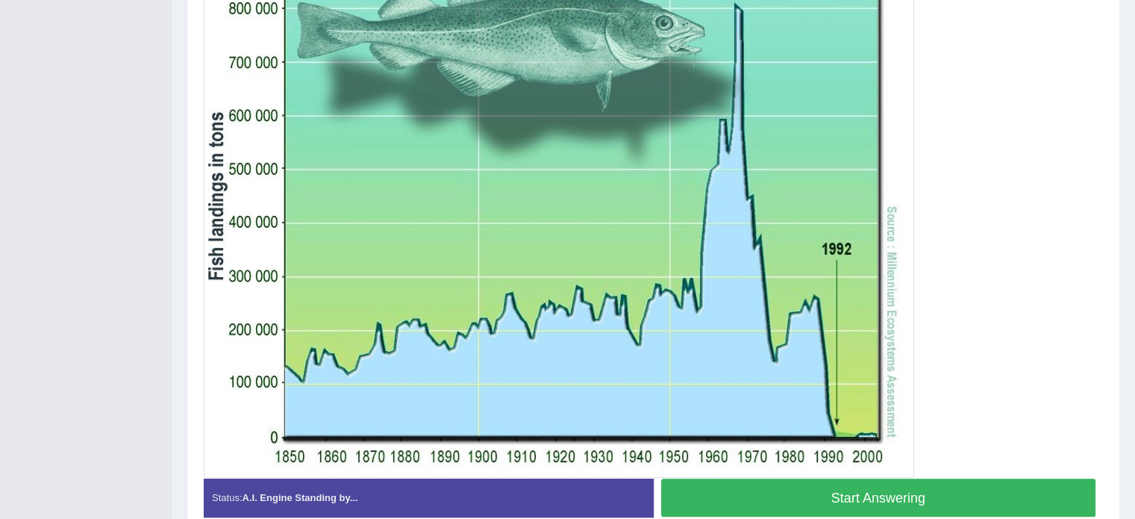
click at [642, 319] on img at bounding box center [558, 198] width 703 height 551
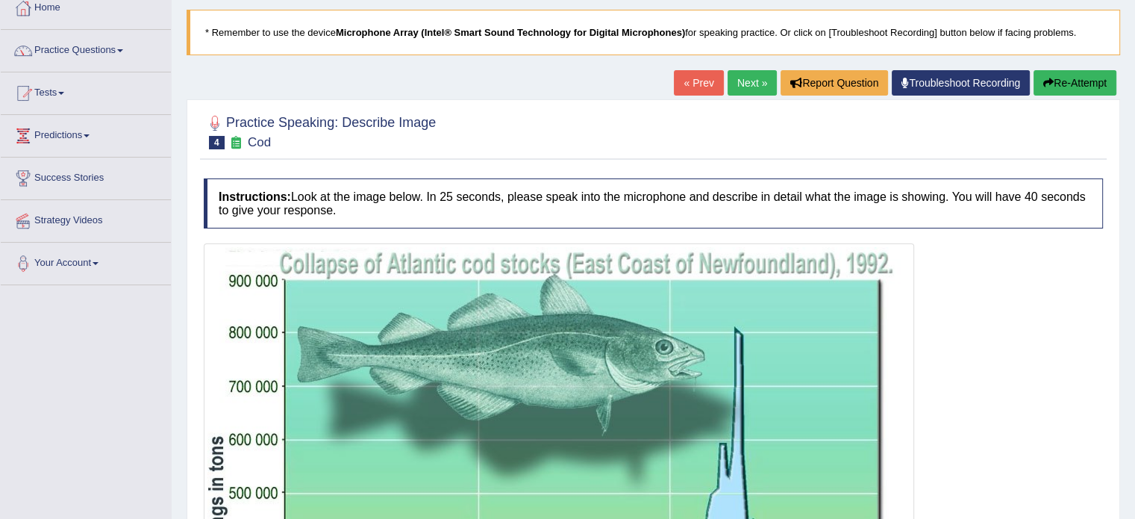
scroll to position [84, 0]
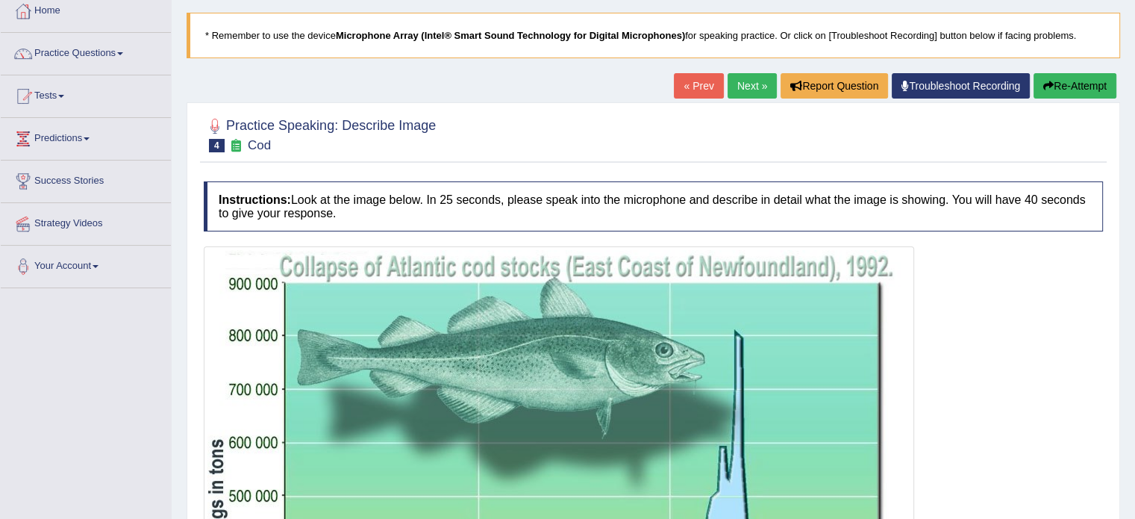
click at [734, 80] on link "Next »" at bounding box center [752, 85] width 49 height 25
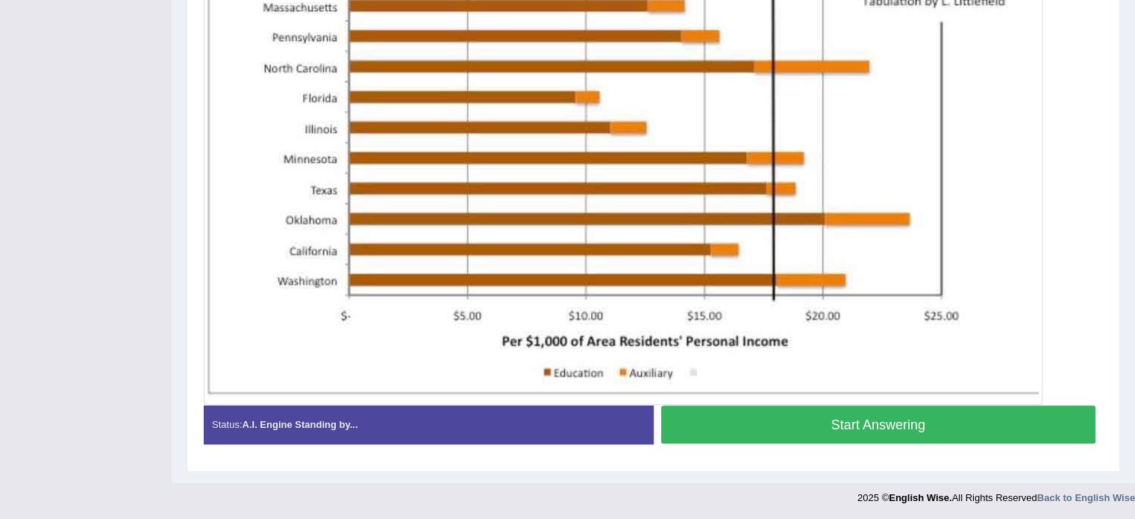
scroll to position [525, 0]
